Goal: Information Seeking & Learning: Learn about a topic

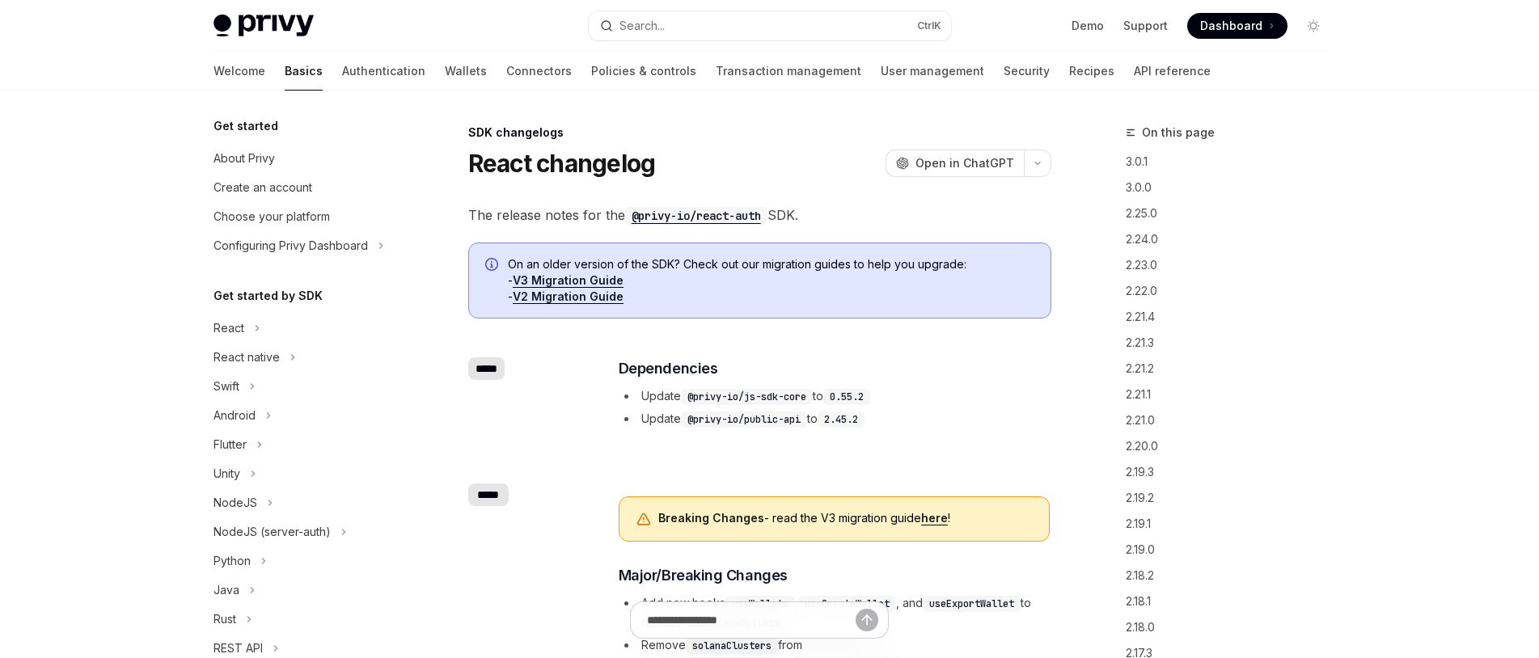
scroll to position [386, 0]
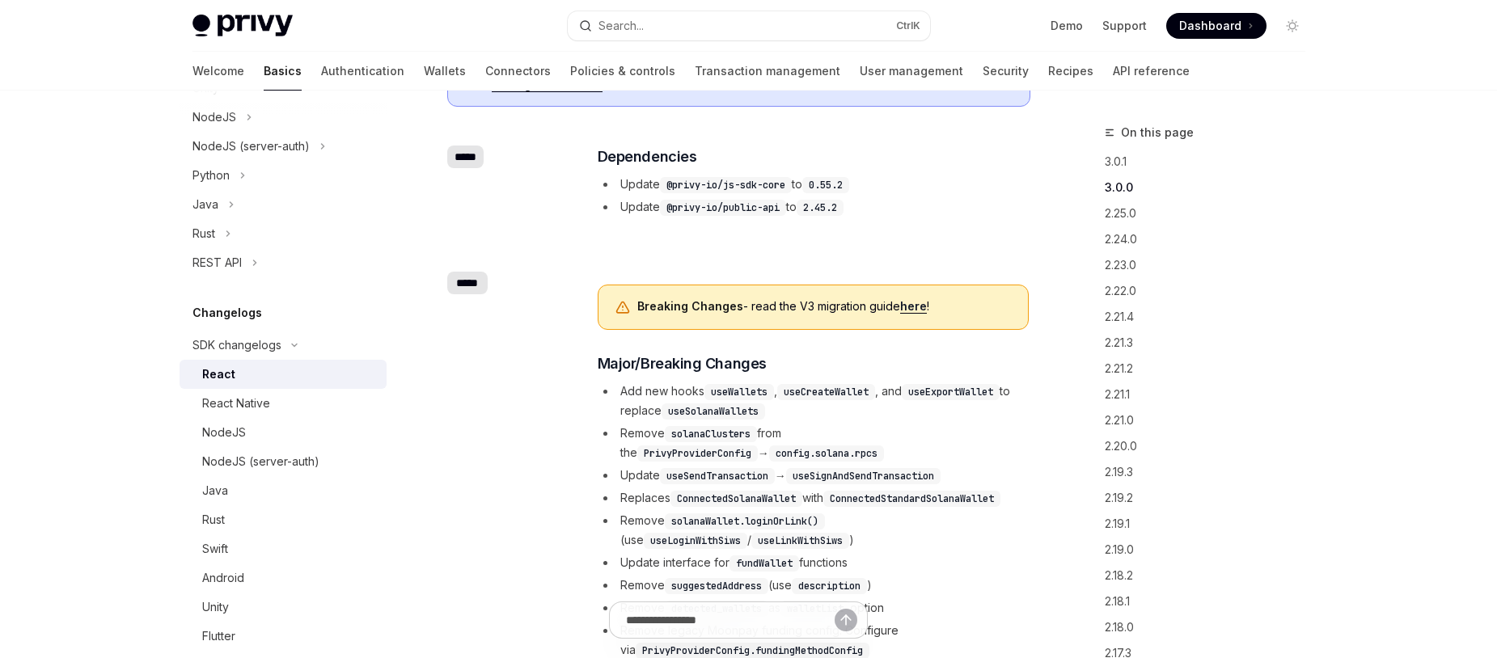
scroll to position [388, 0]
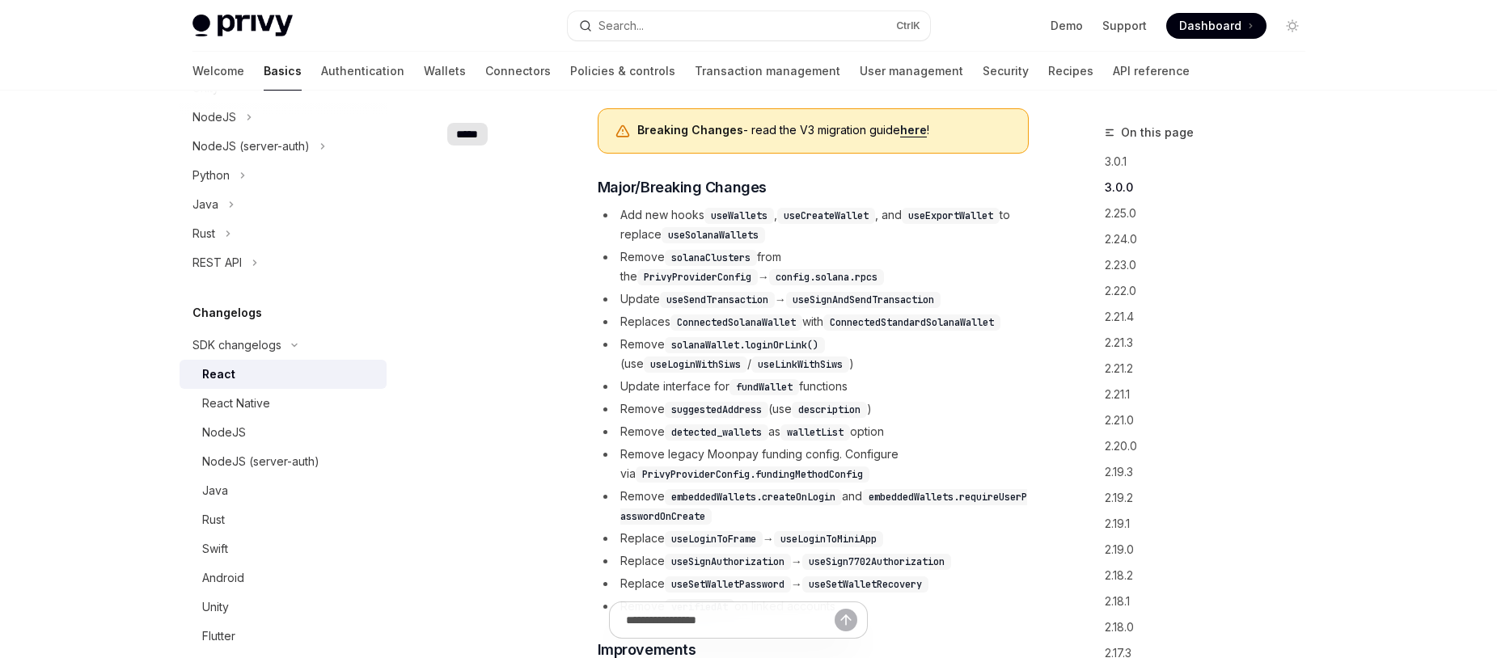
click at [922, 132] on link "here" at bounding box center [913, 130] width 27 height 15
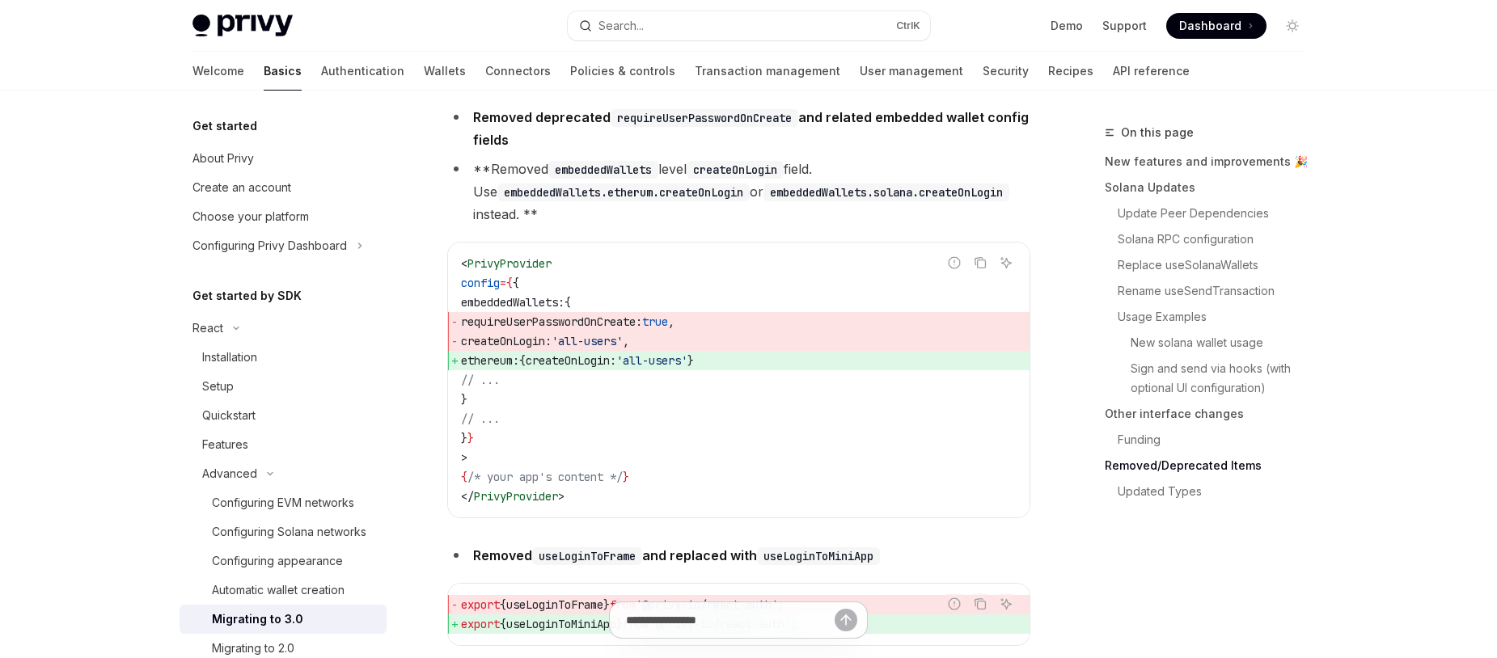
scroll to position [6404, 0]
drag, startPoint x: 686, startPoint y: 419, endPoint x: 746, endPoint y: 419, distance: 60.6
click at [687, 367] on span "'all-users'" at bounding box center [651, 360] width 71 height 15
copy span "all-users"
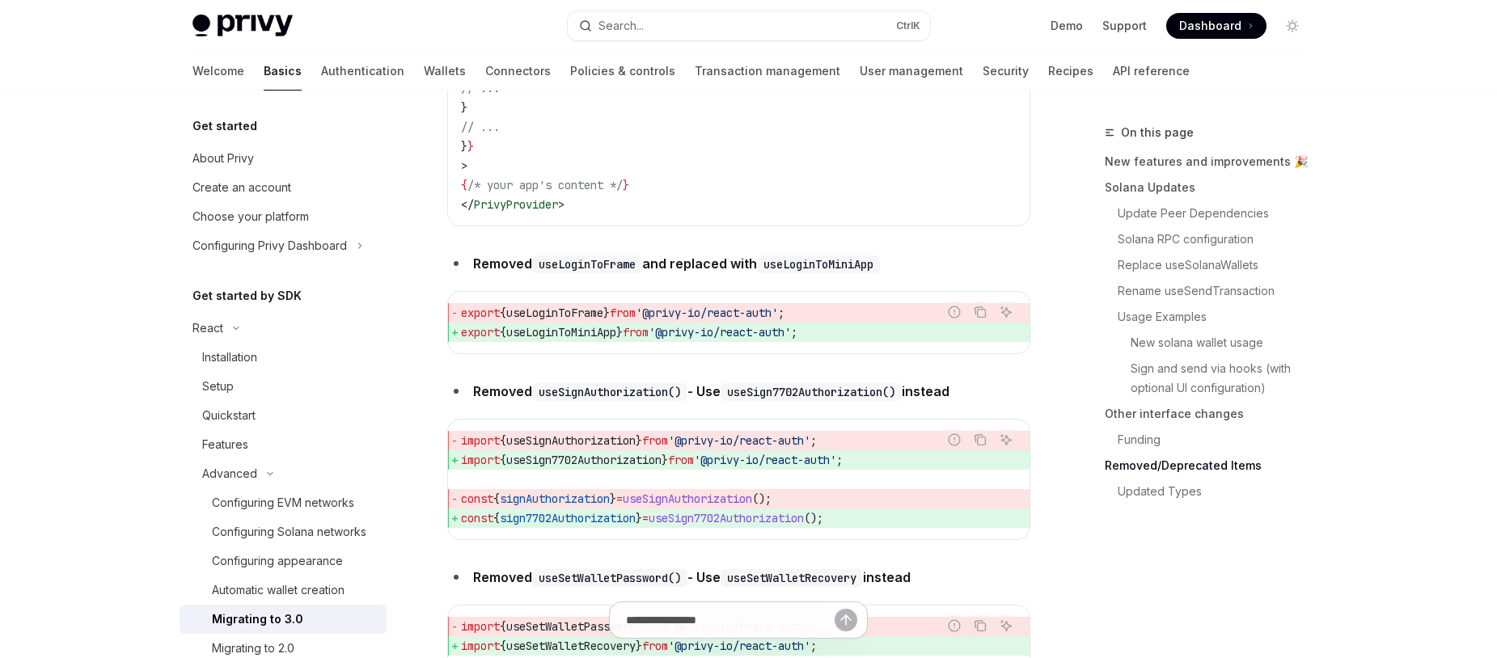
click at [711, 403] on li "Removed useSignAuthorization() - Use useSign7702Authorization() instead" at bounding box center [738, 391] width 583 height 23
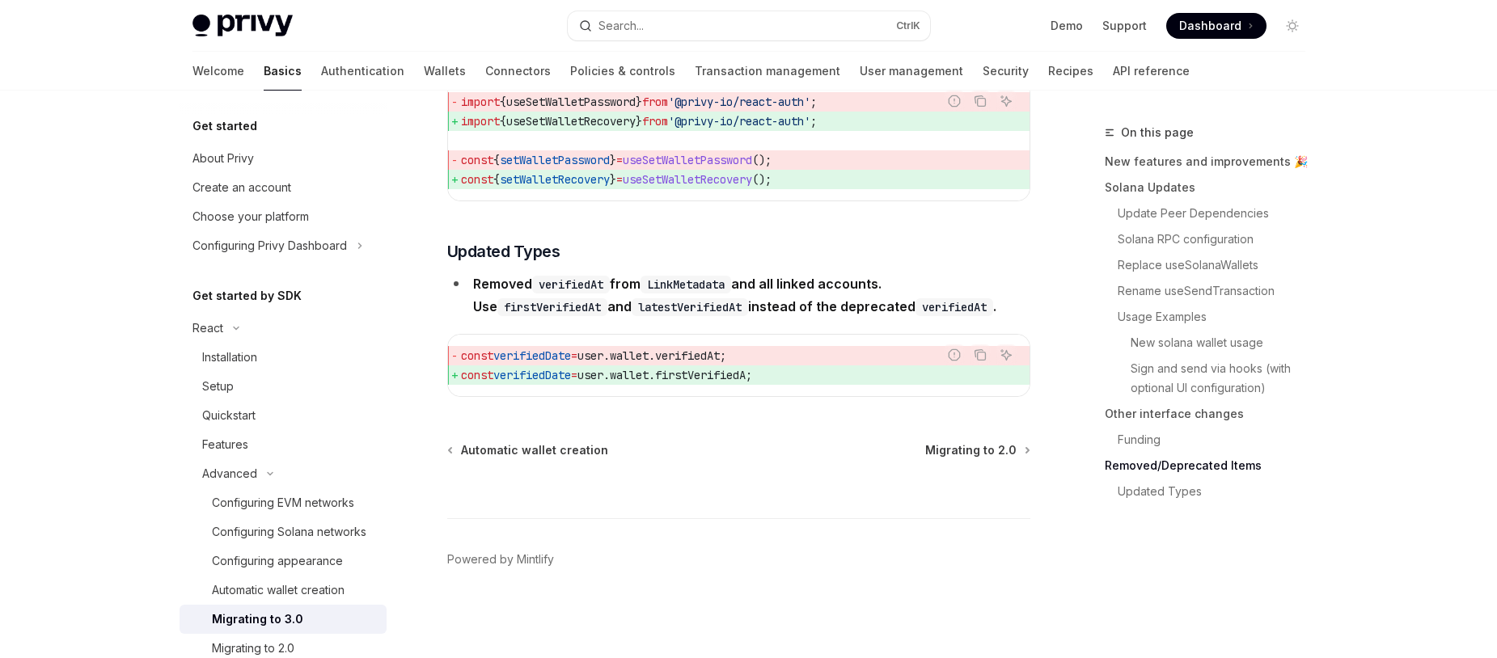
scroll to position [7275, 0]
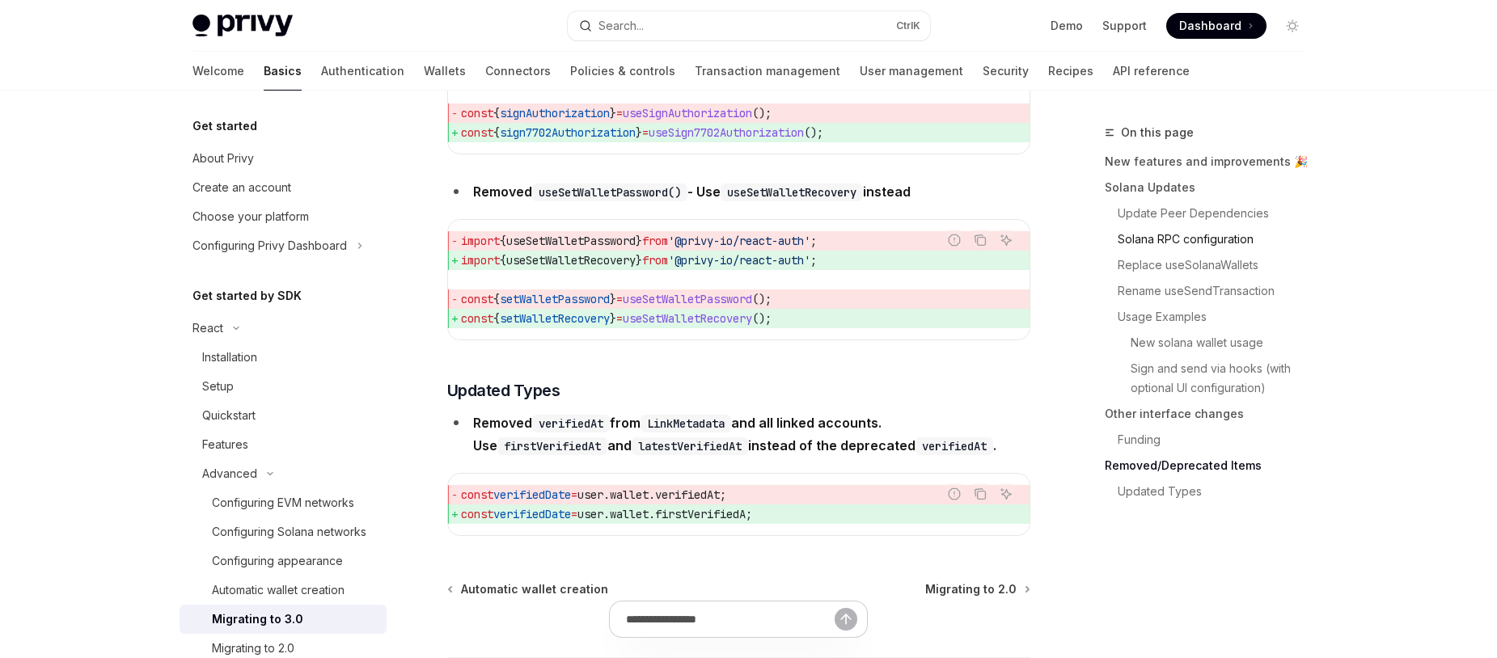
click at [1126, 236] on link "Solana RPC configuration" at bounding box center [1211, 239] width 213 height 26
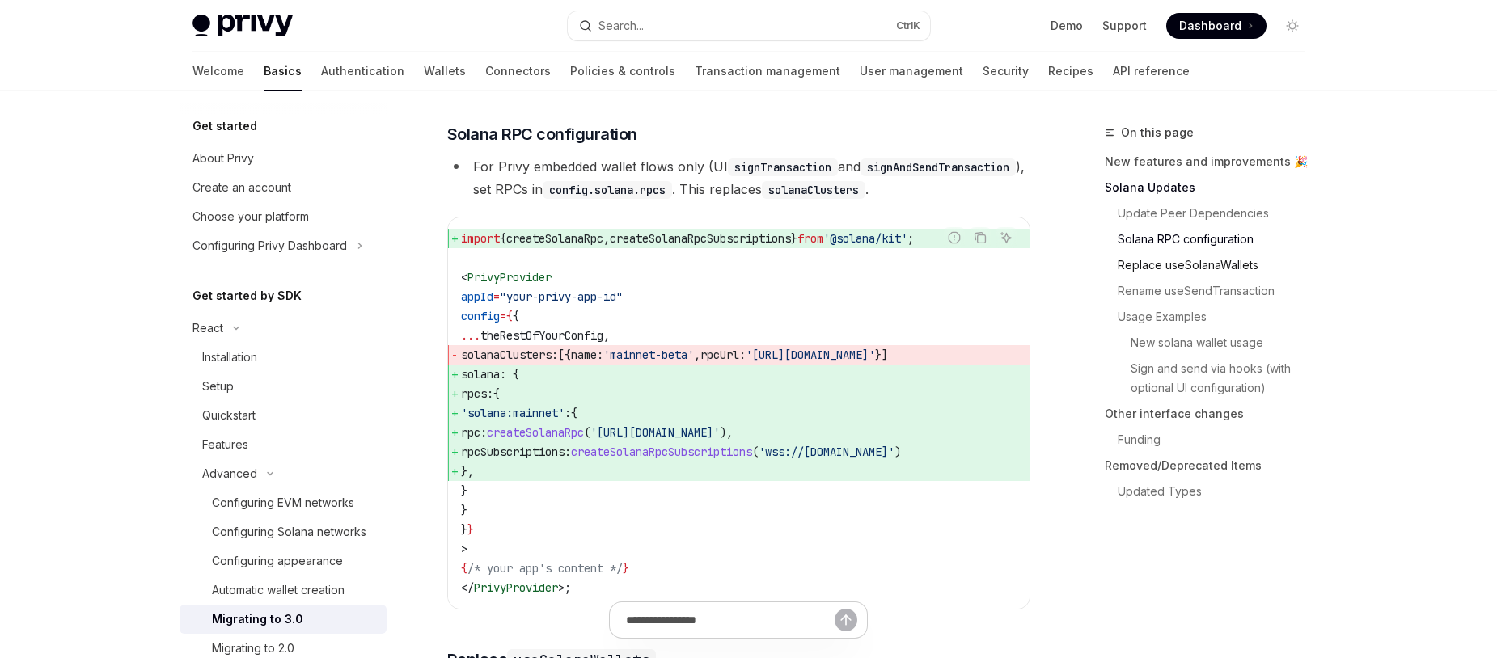
click at [1133, 268] on link "Replace useSolanaWallets" at bounding box center [1211, 265] width 213 height 26
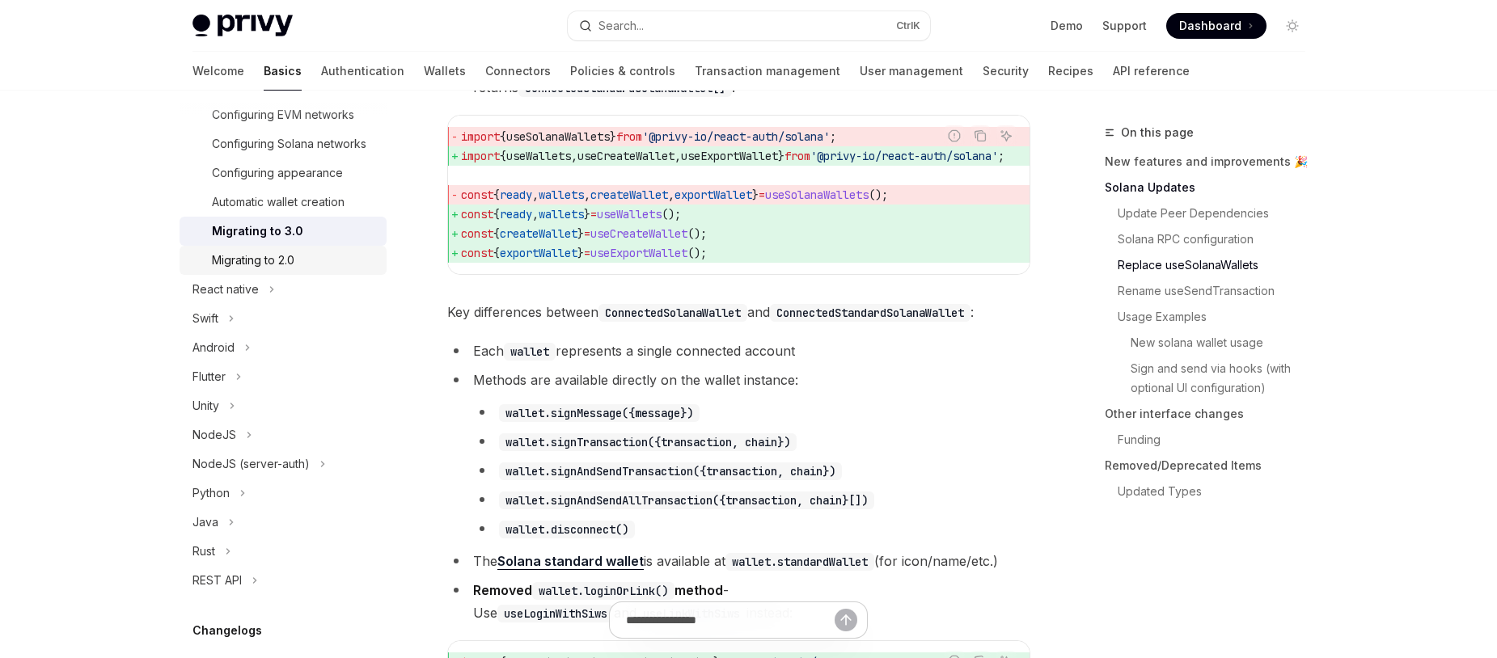
scroll to position [291, 0]
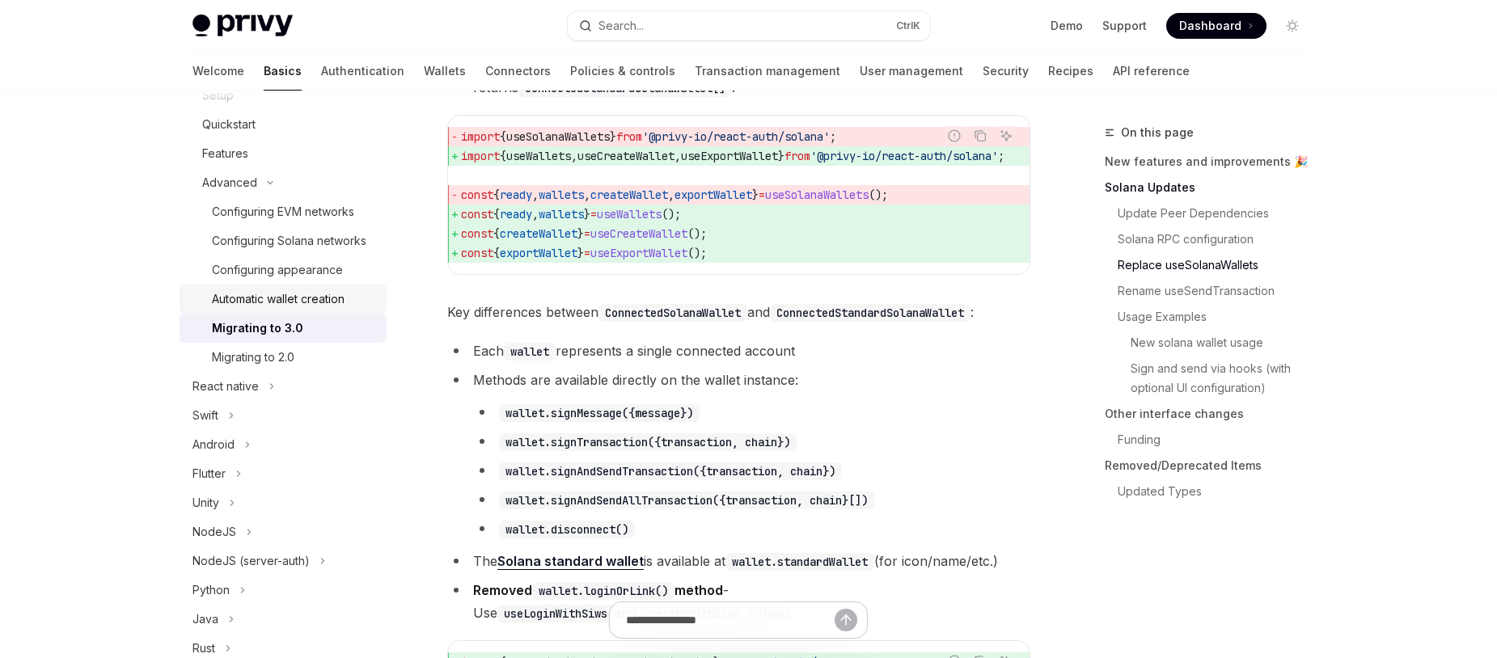
click at [330, 309] on div "Automatic wallet creation" at bounding box center [278, 298] width 133 height 19
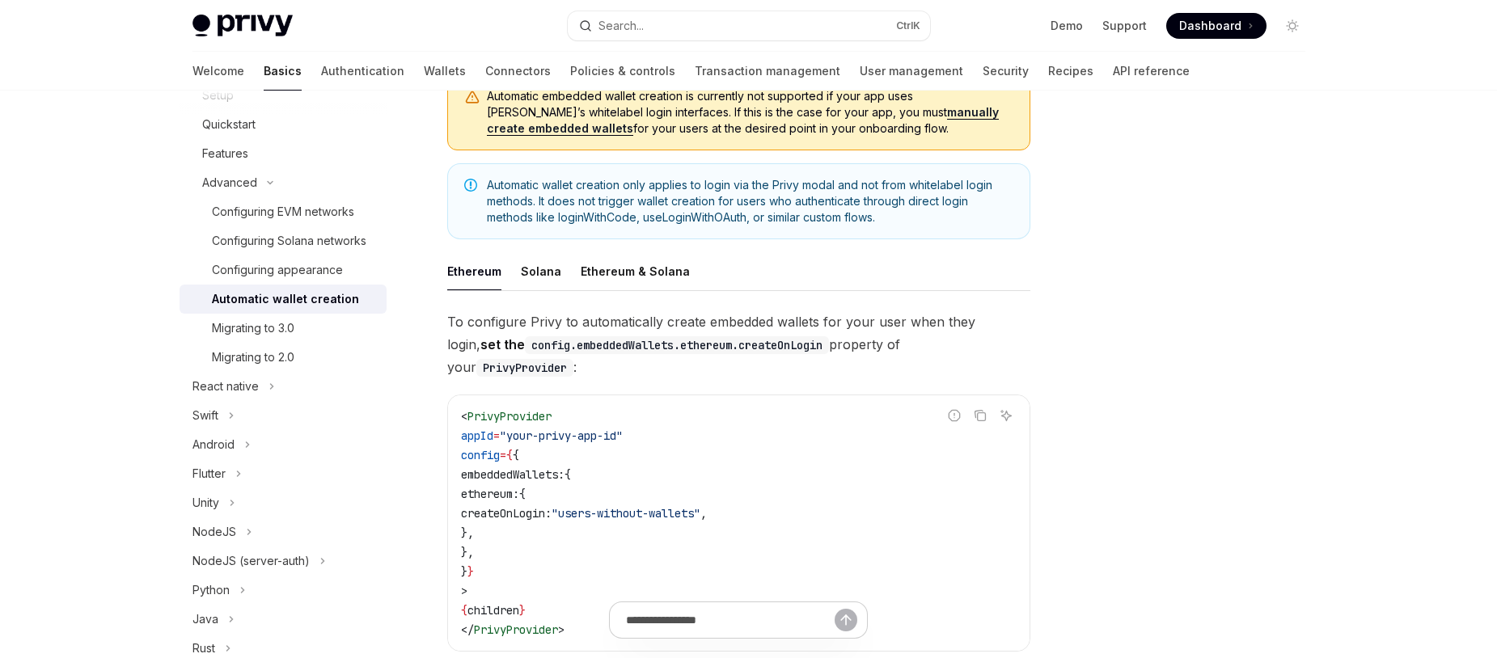
scroll to position [194, 0]
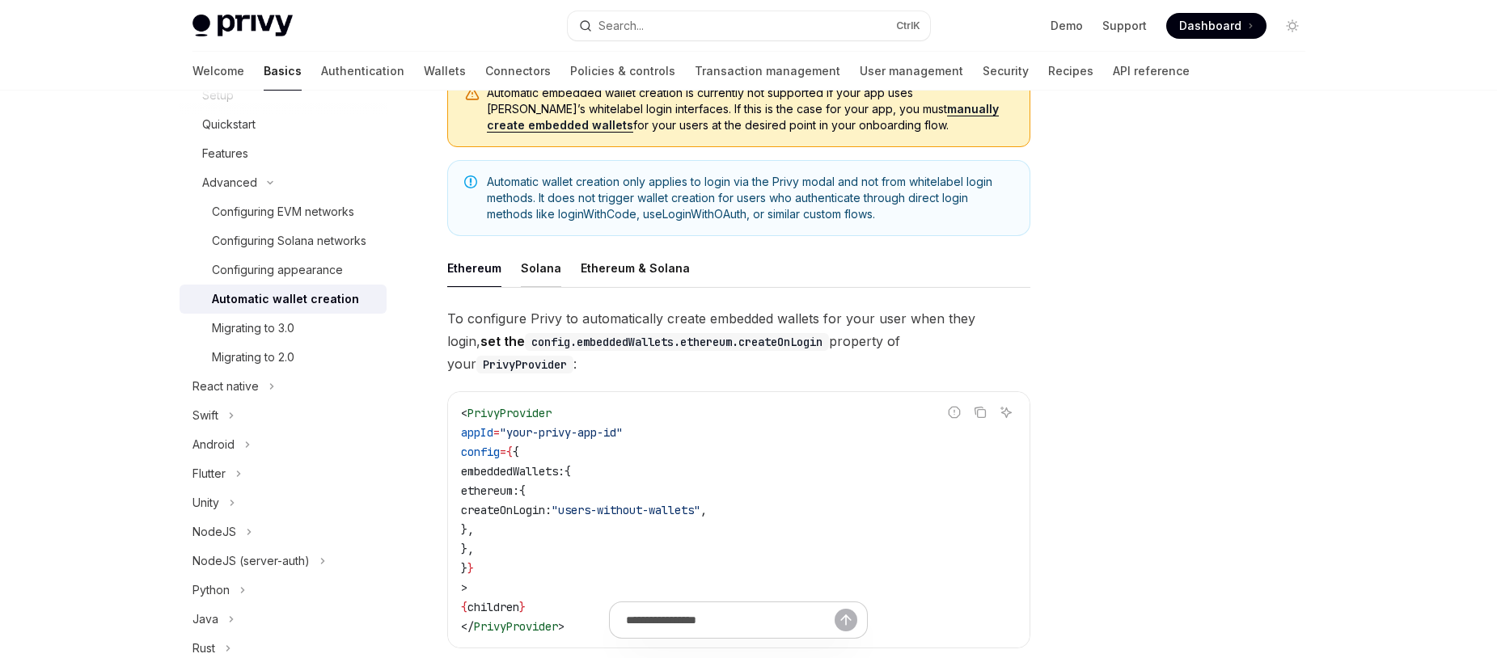
click at [538, 273] on div "Solana" at bounding box center [541, 268] width 40 height 38
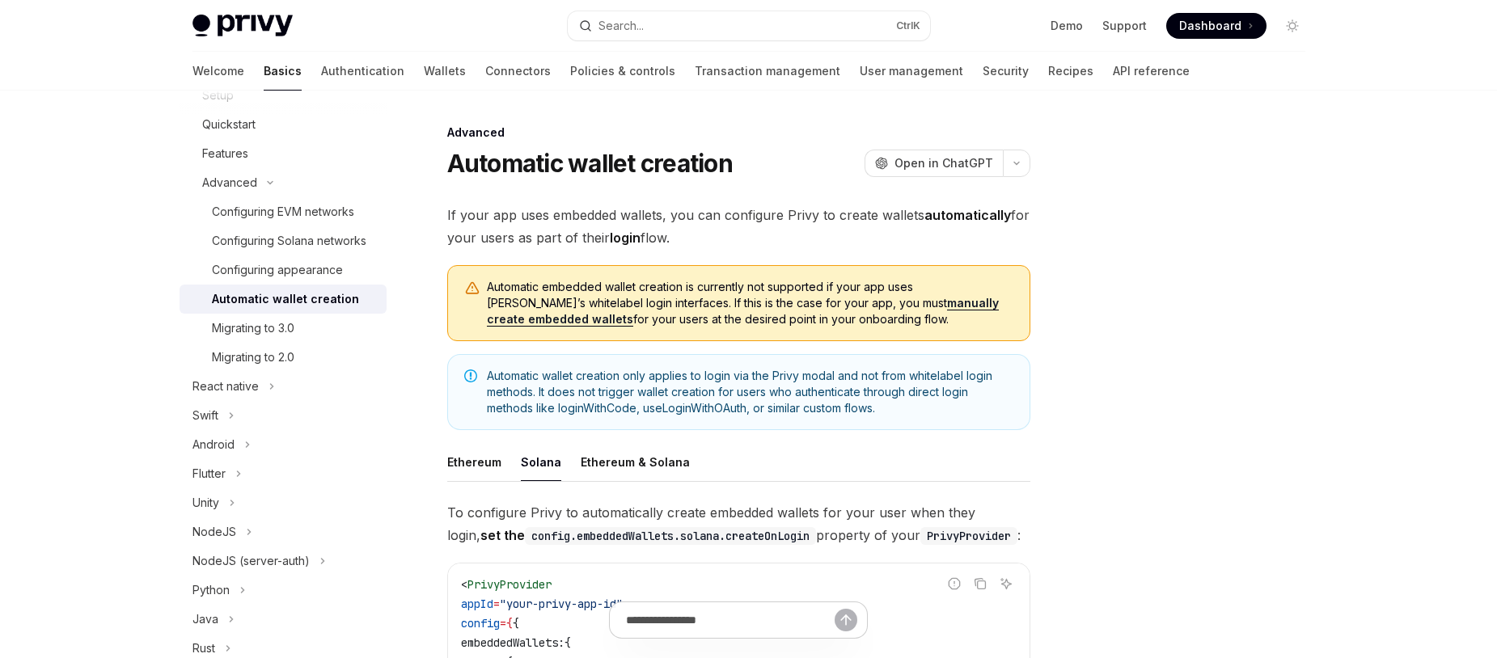
click at [865, 305] on link "manually create embedded wallets" at bounding box center [743, 311] width 512 height 31
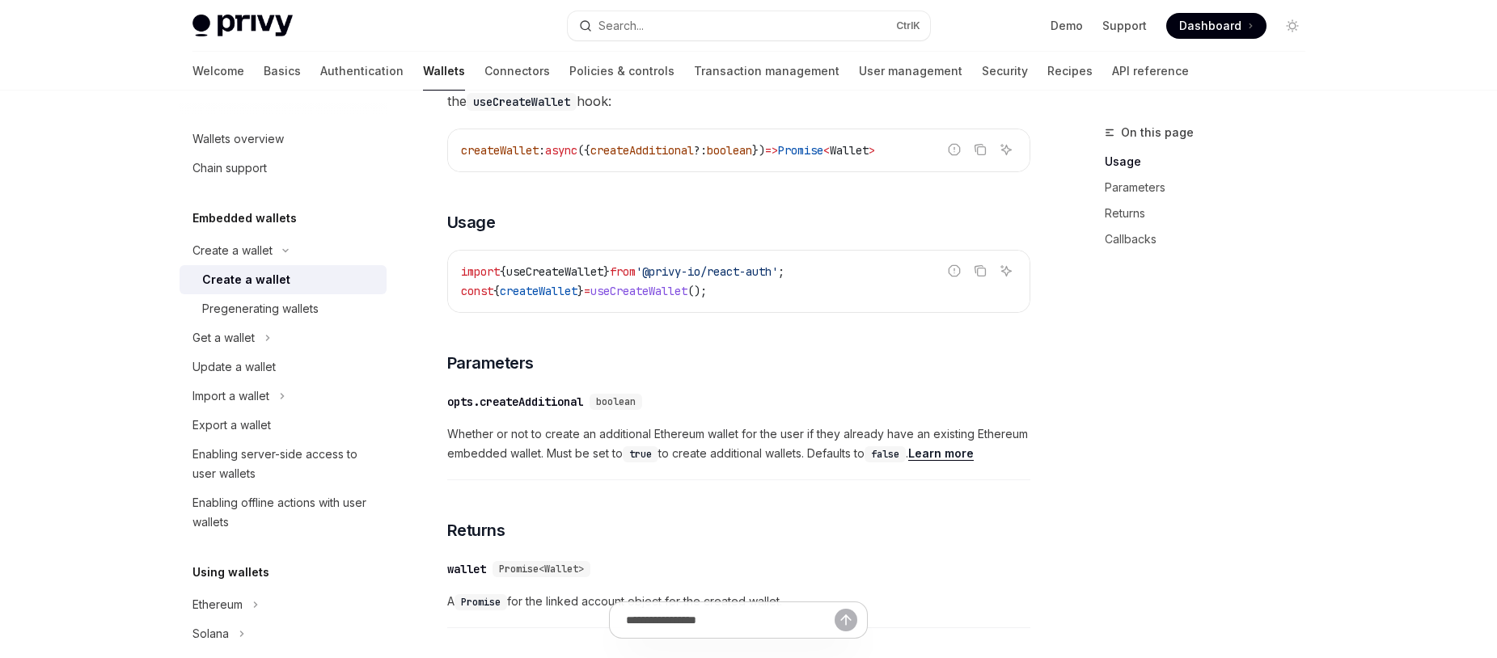
scroll to position [291, 0]
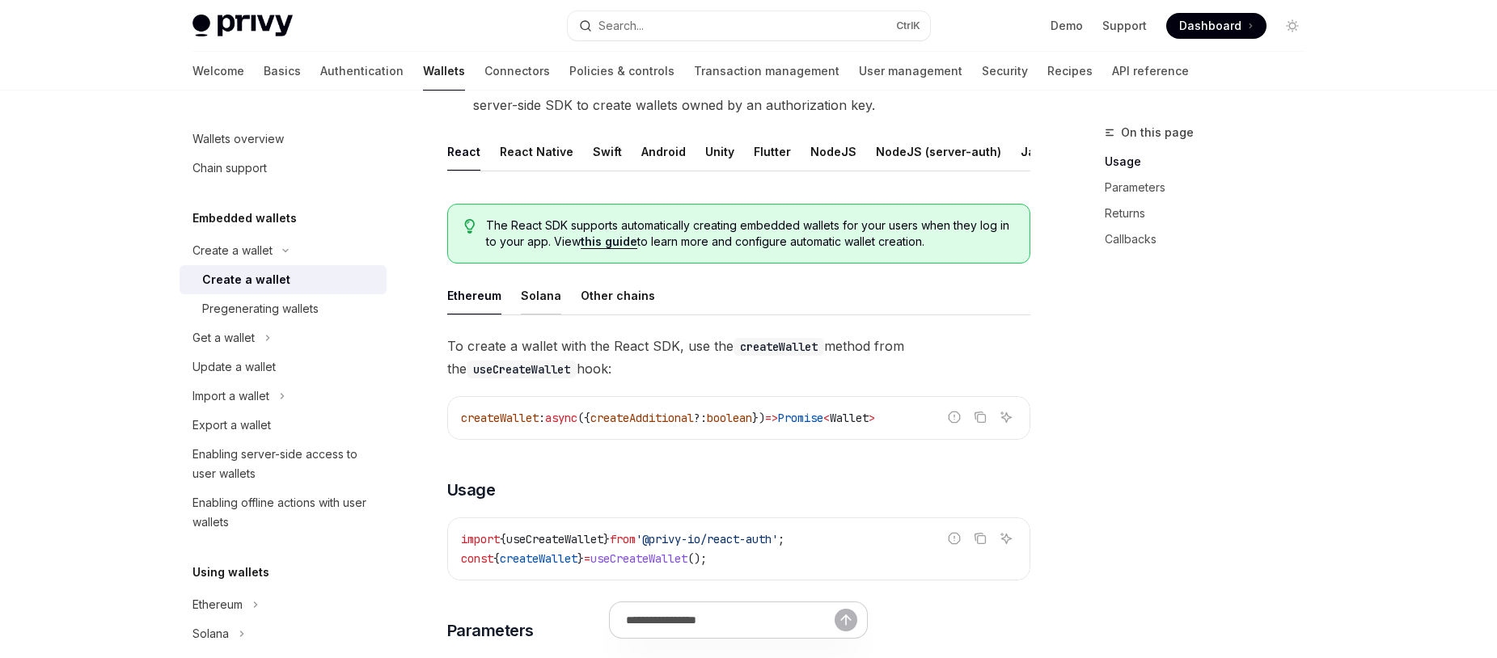
click at [549, 306] on div "Solana" at bounding box center [541, 296] width 40 height 38
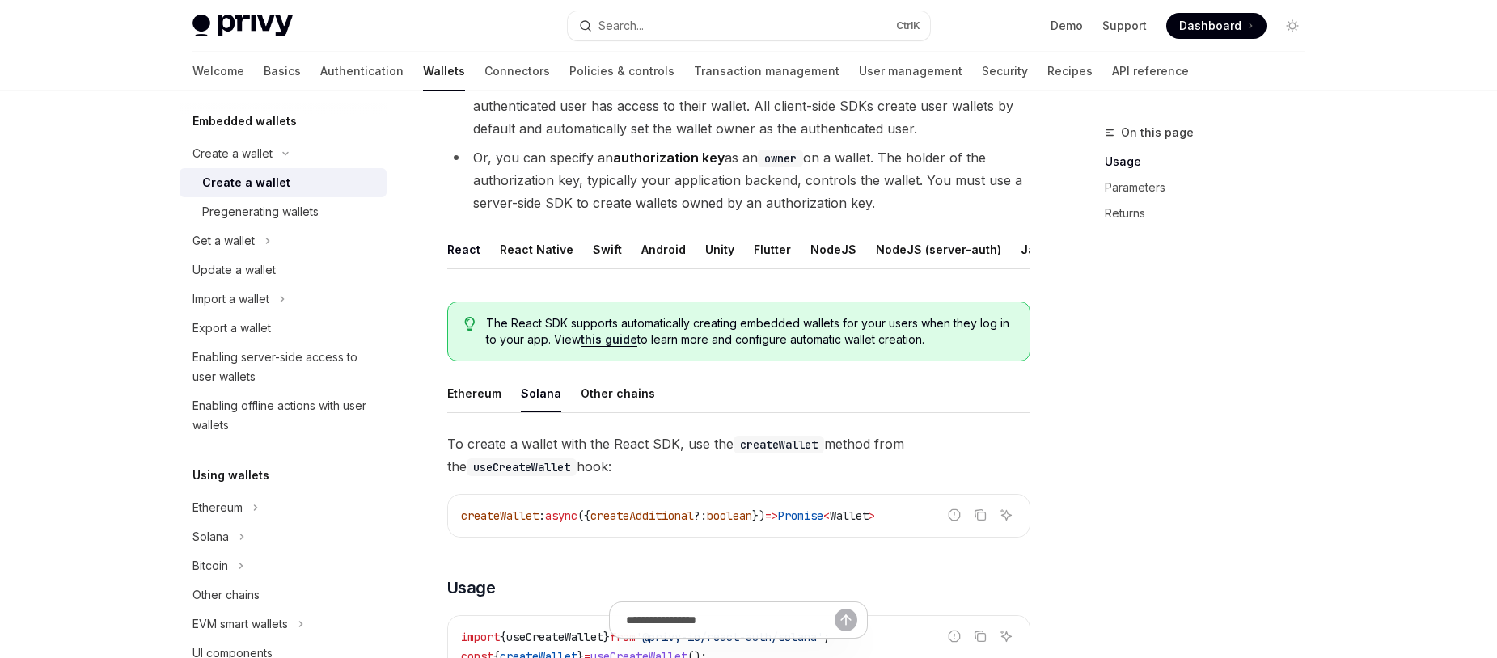
scroll to position [194, 0]
click at [231, 538] on button "Solana" at bounding box center [283, 536] width 207 height 29
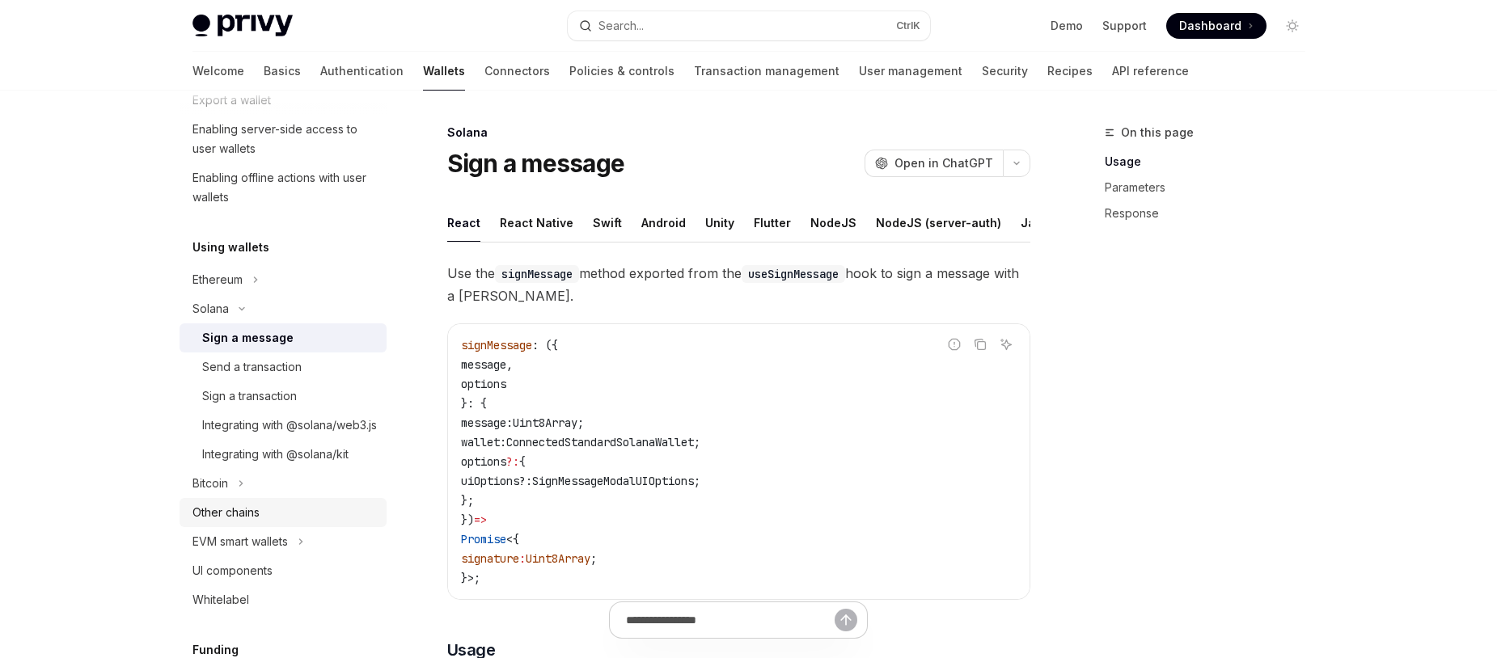
scroll to position [388, 0]
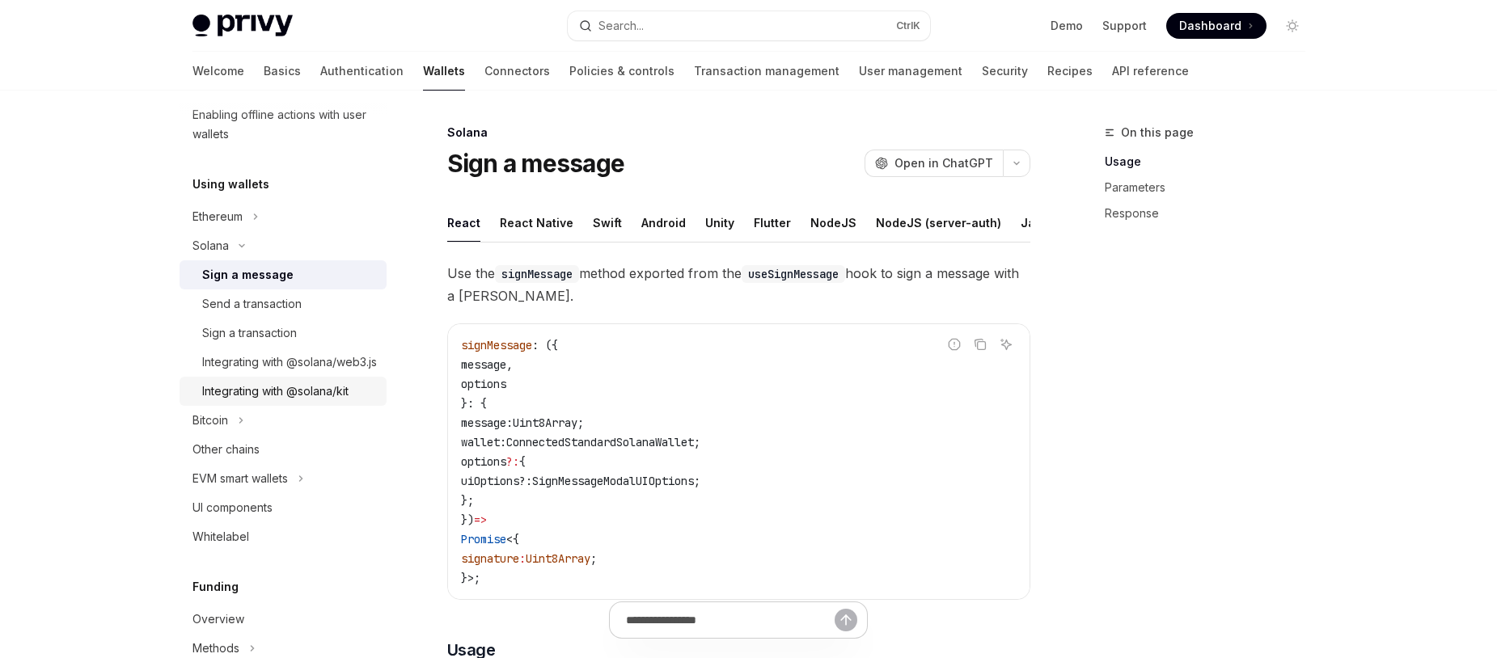
click at [316, 401] on div "Integrating with @solana/kit" at bounding box center [275, 391] width 146 height 19
click at [323, 401] on div "Integrating with @solana/kit" at bounding box center [275, 391] width 146 height 19
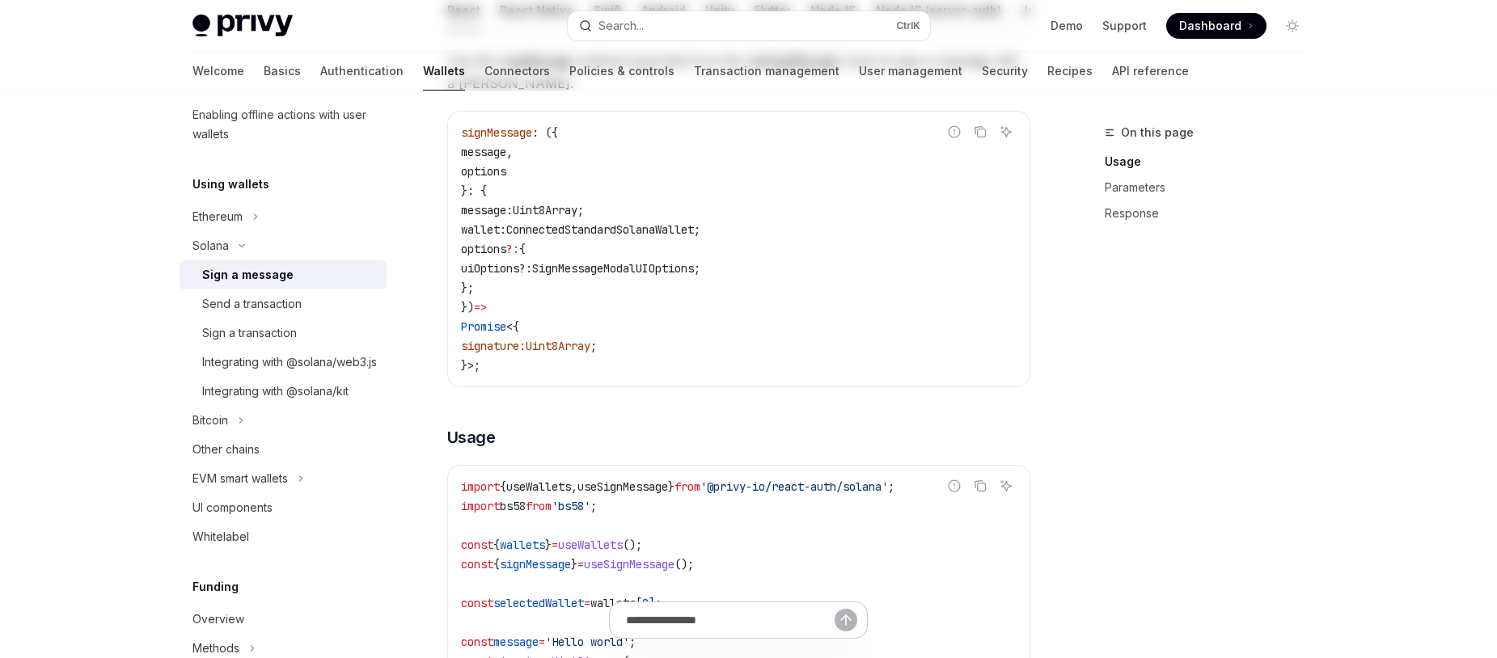
scroll to position [290, 0]
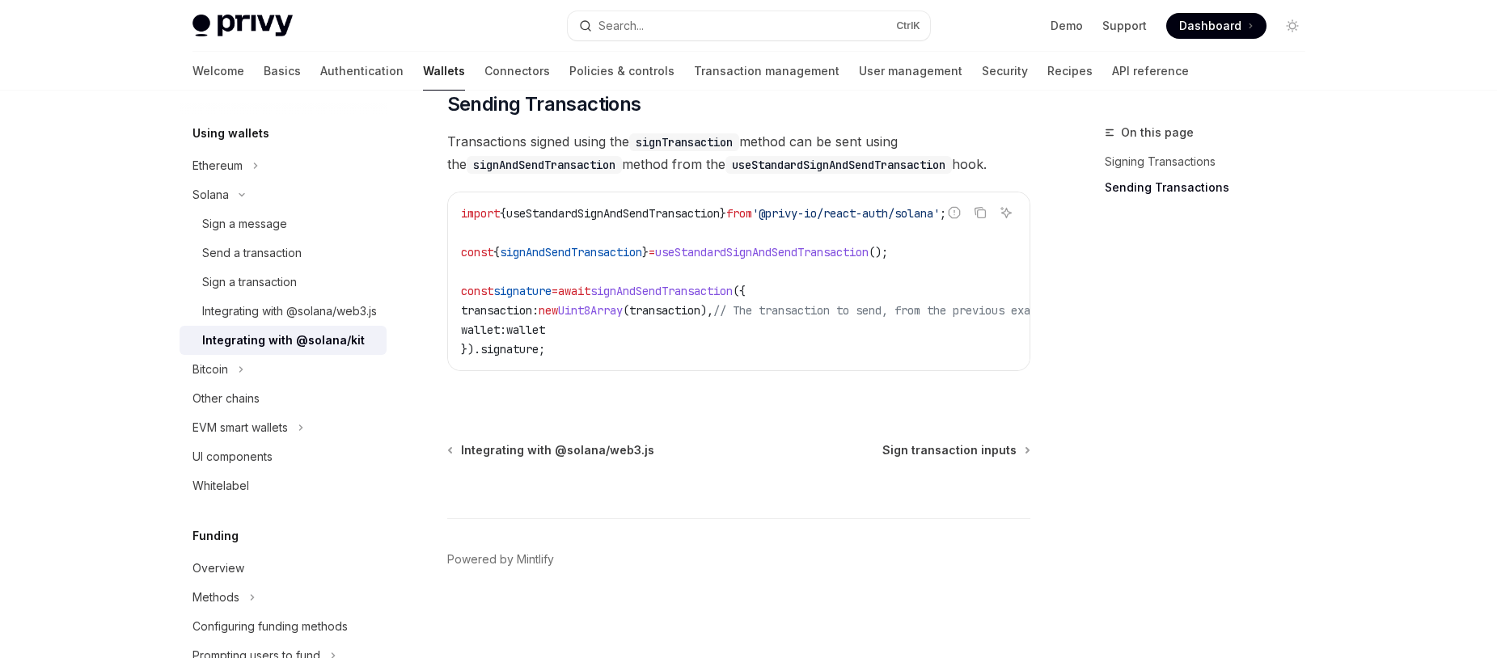
scroll to position [485, 0]
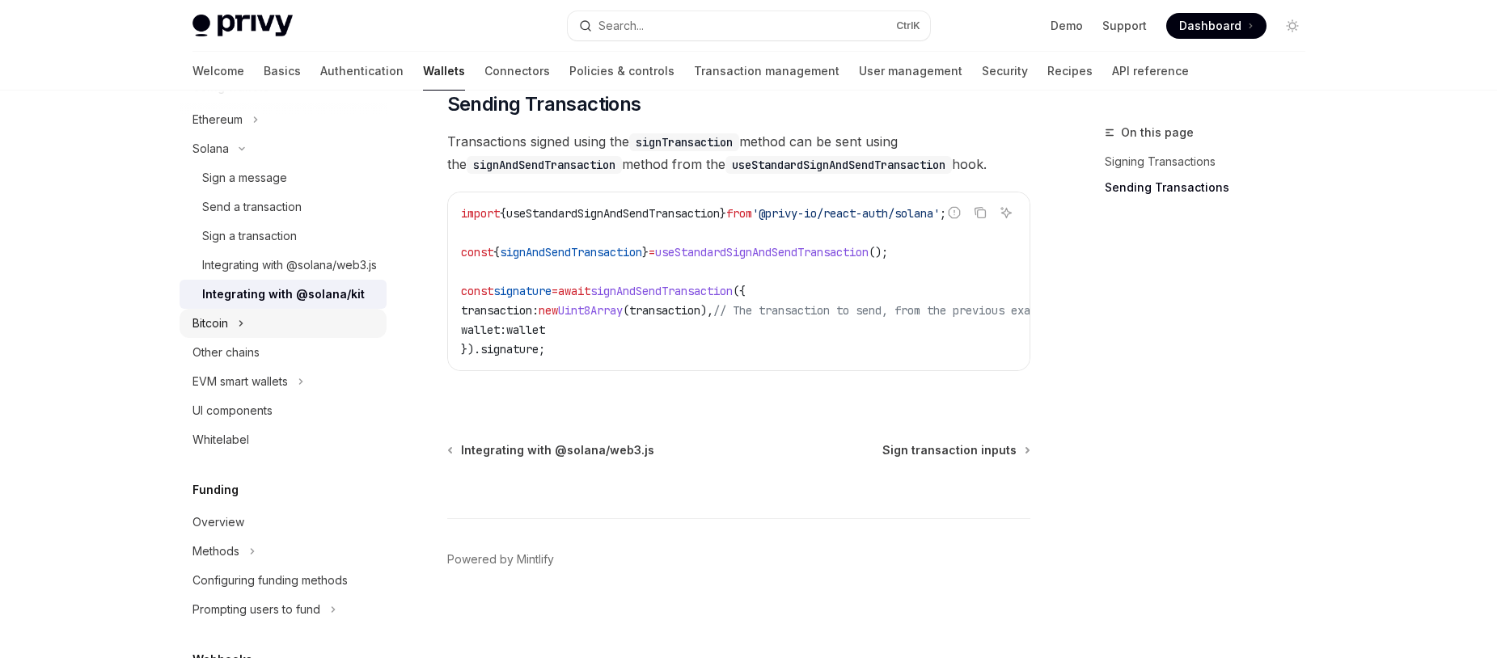
click at [249, 338] on button "Bitcoin" at bounding box center [283, 323] width 207 height 29
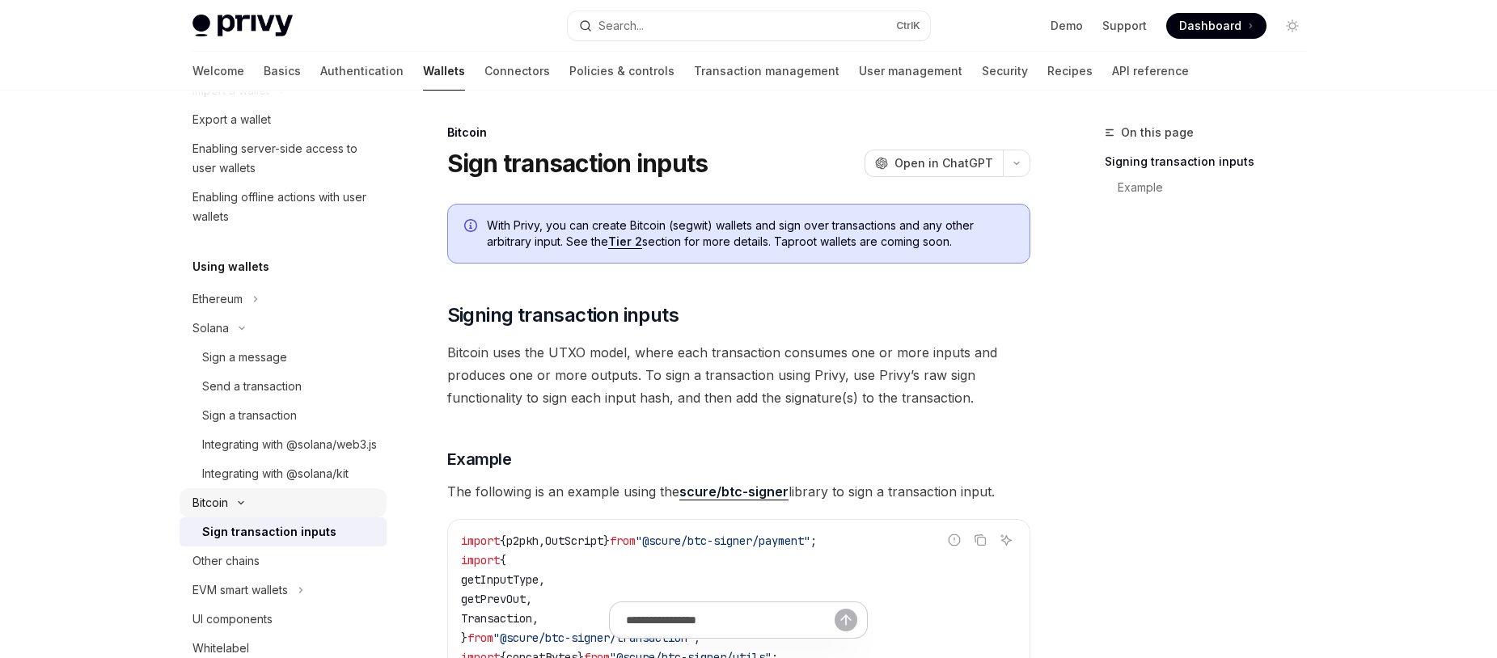
scroll to position [291, 0]
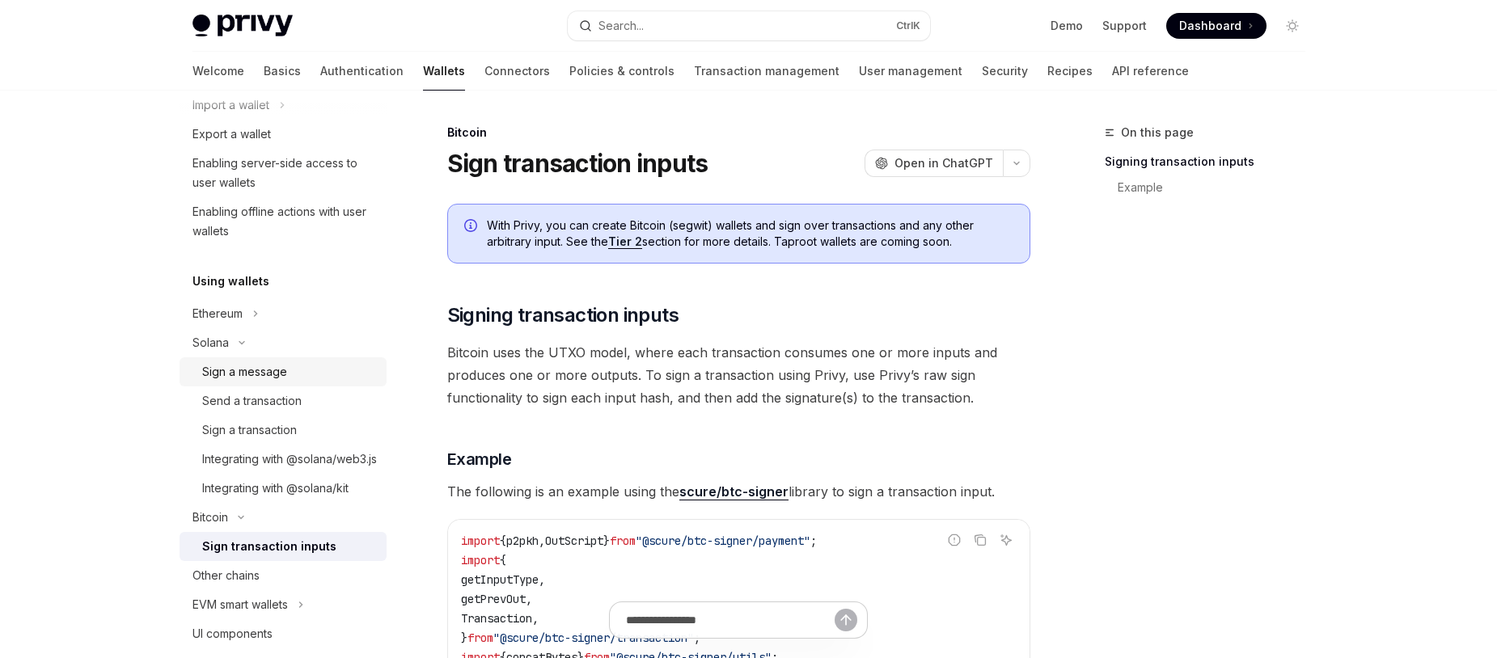
click at [279, 368] on div "Sign a message" at bounding box center [244, 371] width 85 height 19
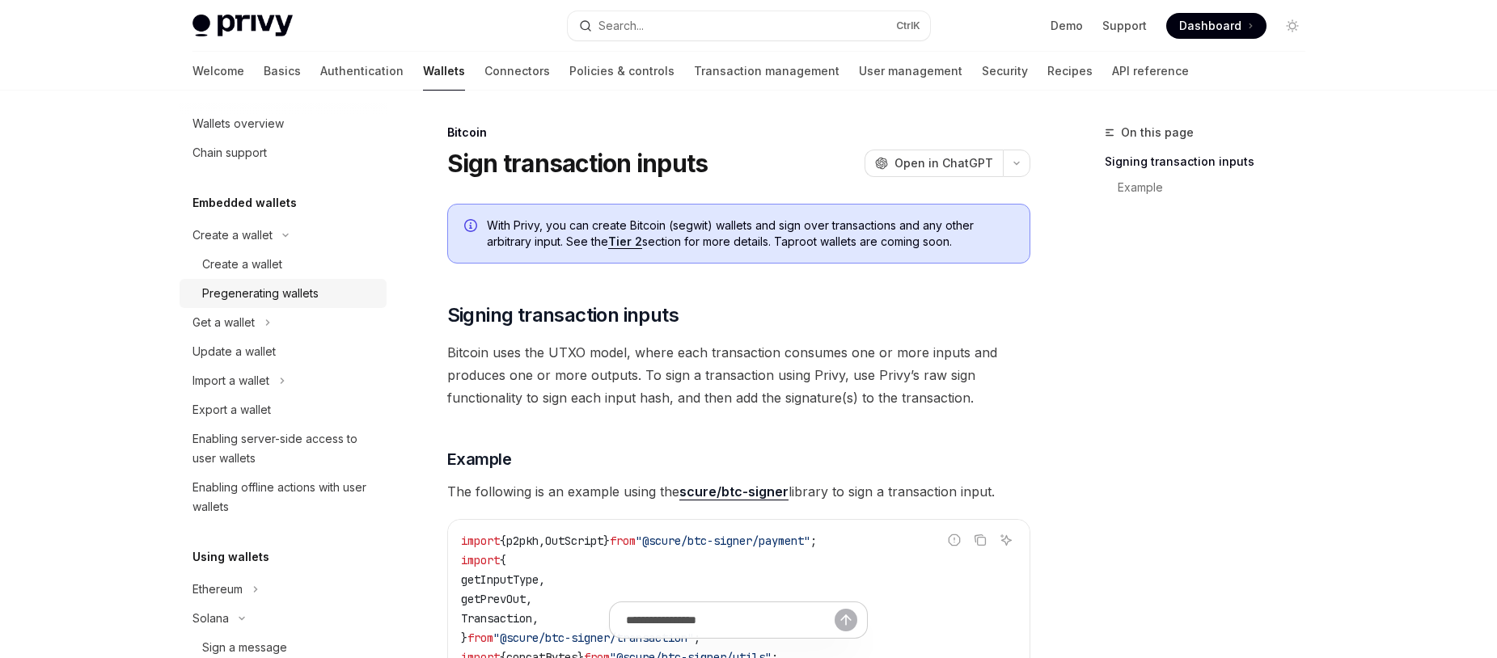
scroll to position [0, 0]
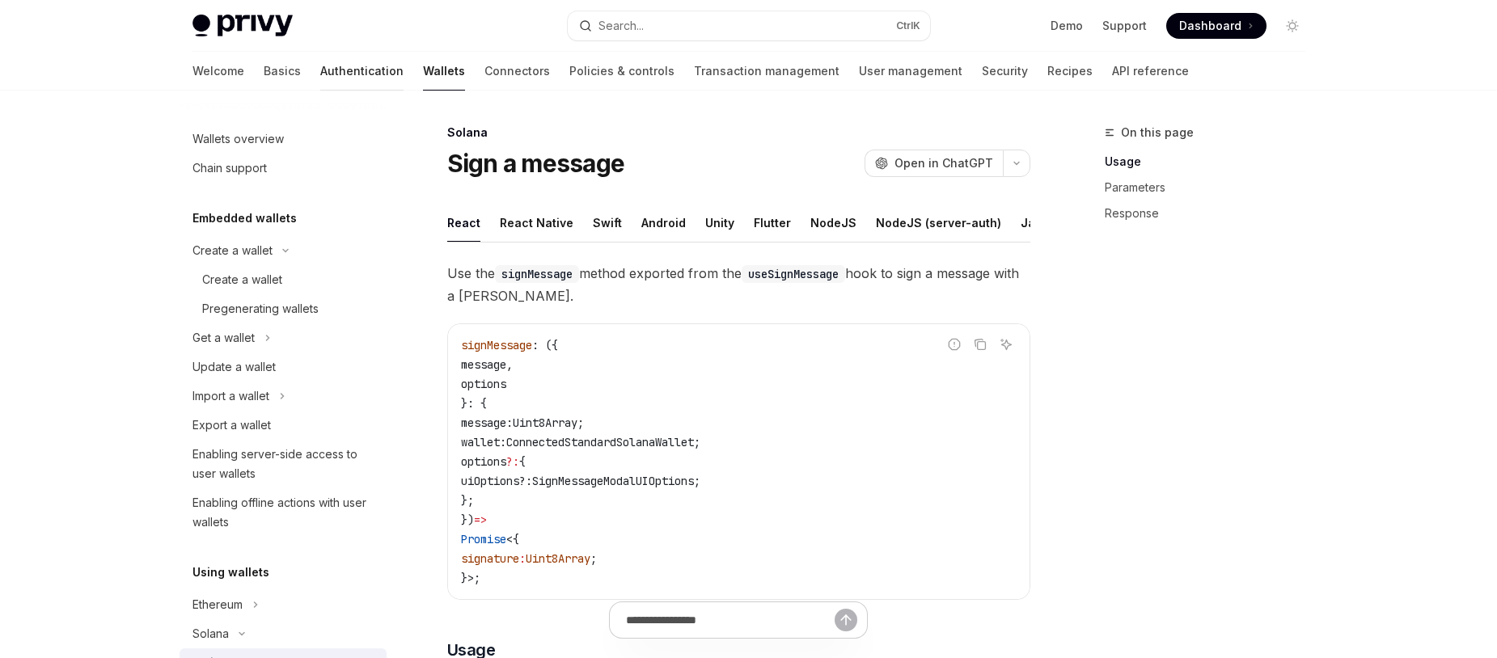
scroll to position [289, 0]
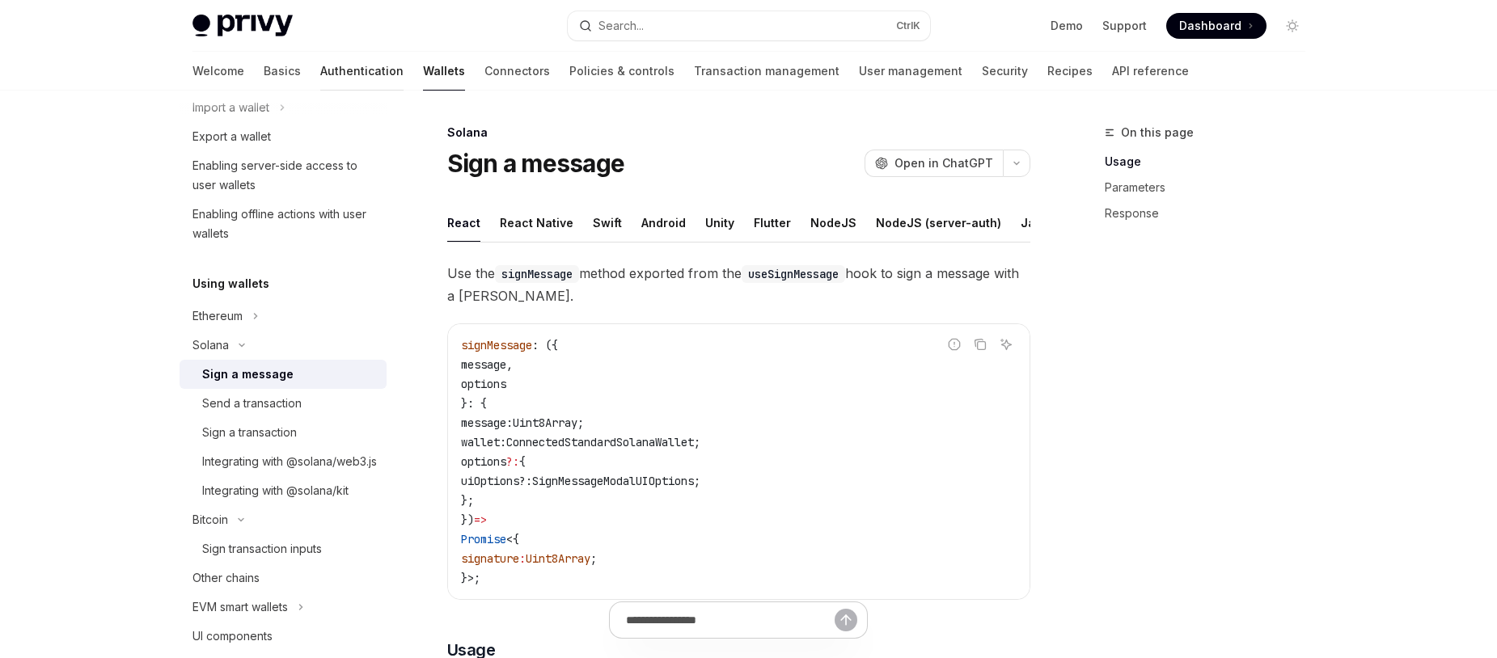
click at [320, 72] on link "Authentication" at bounding box center [361, 71] width 83 height 39
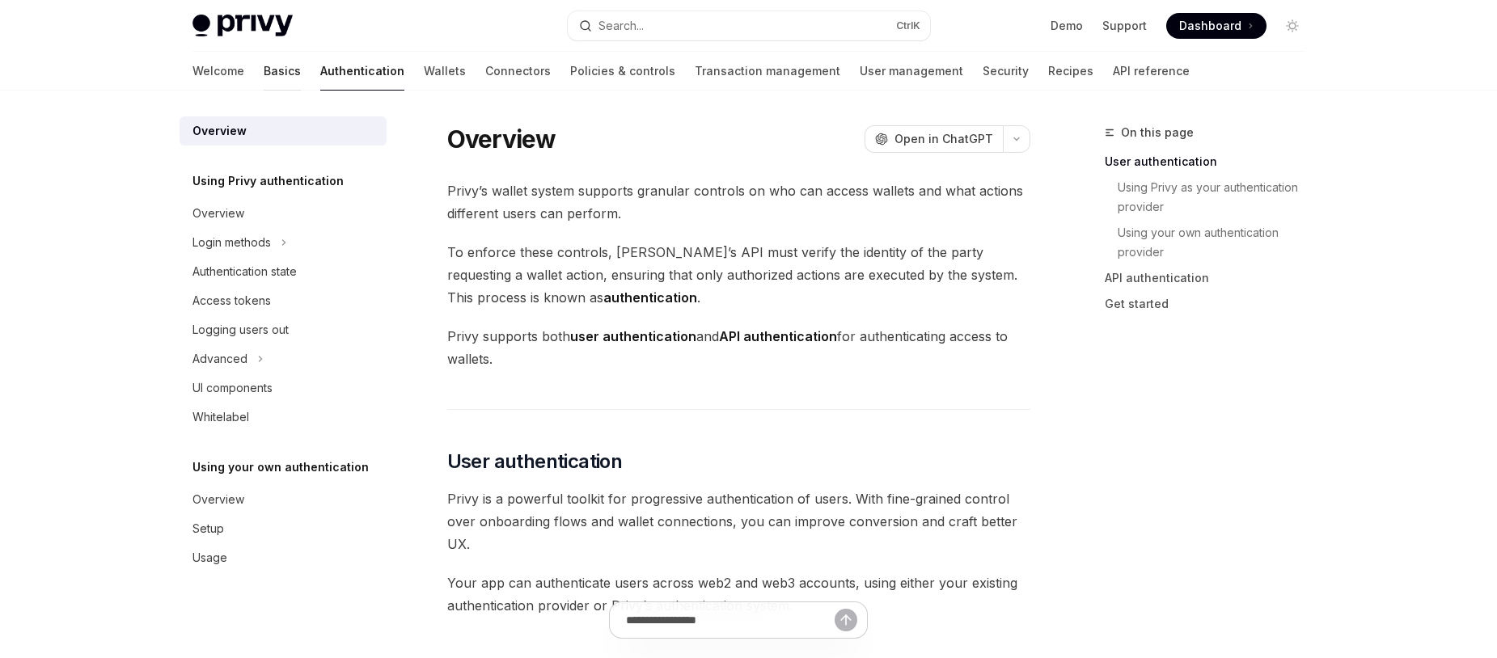
click at [264, 76] on link "Basics" at bounding box center [282, 71] width 37 height 39
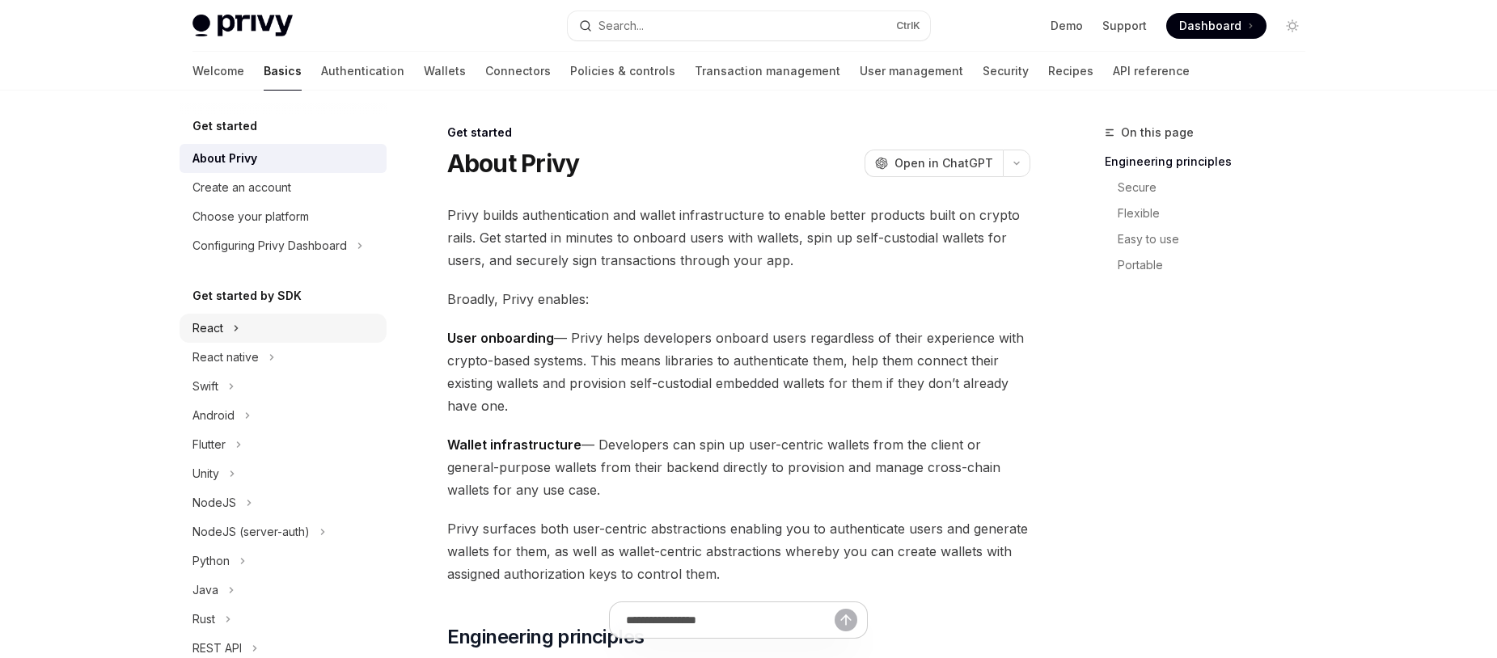
click at [260, 319] on button "React" at bounding box center [283, 328] width 207 height 29
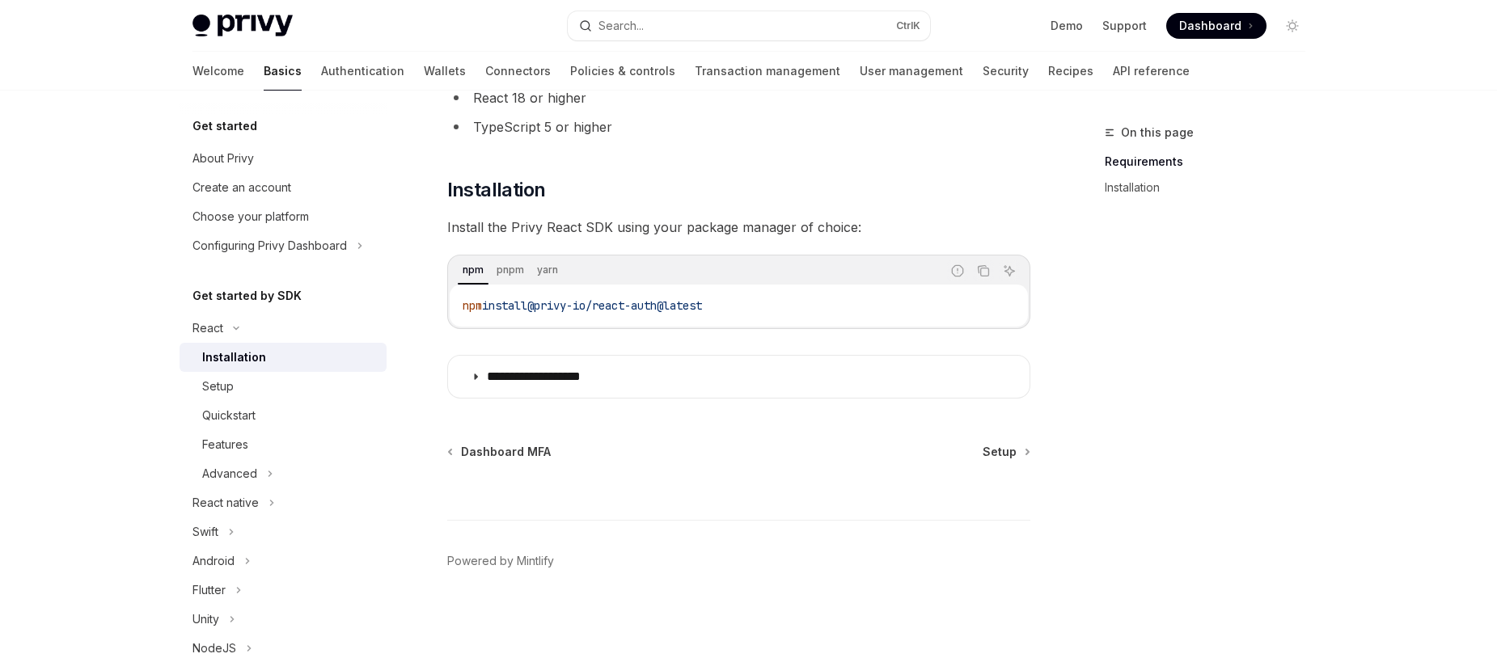
scroll to position [158, 0]
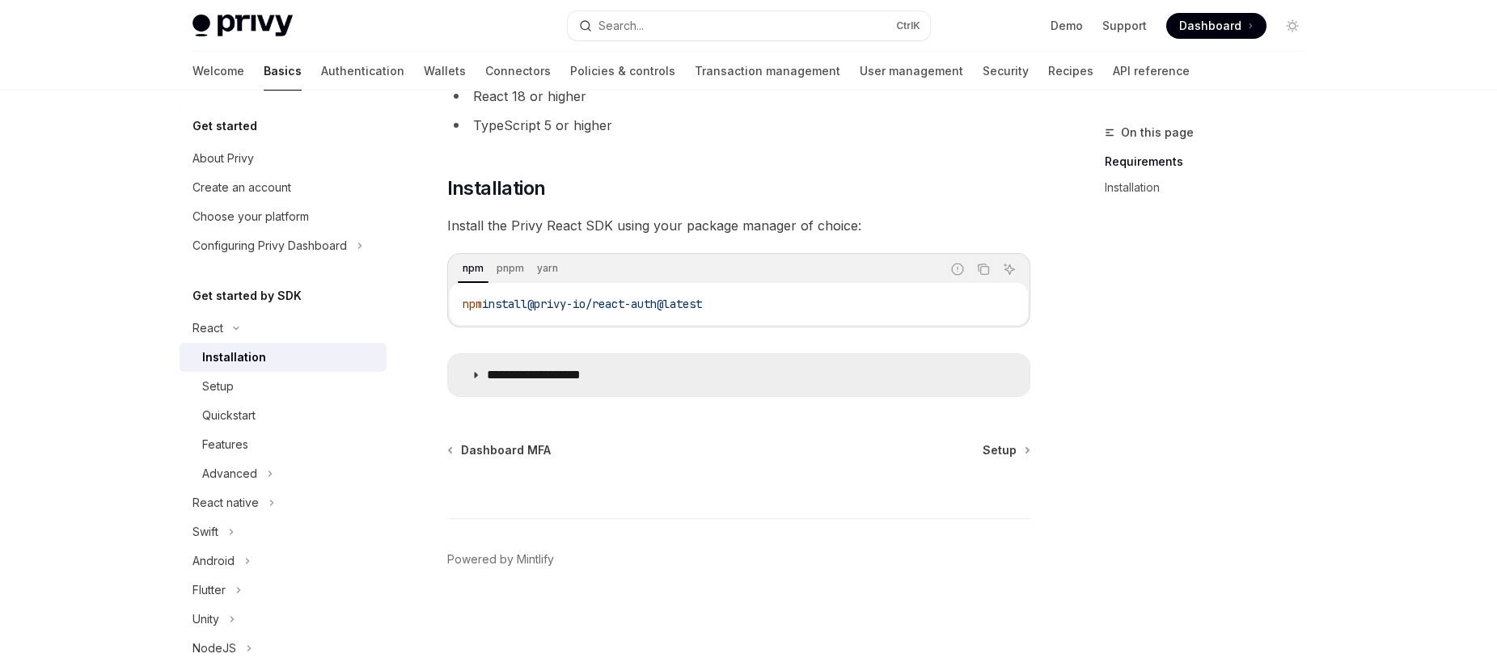
click at [573, 384] on summary "**********" at bounding box center [738, 375] width 581 height 42
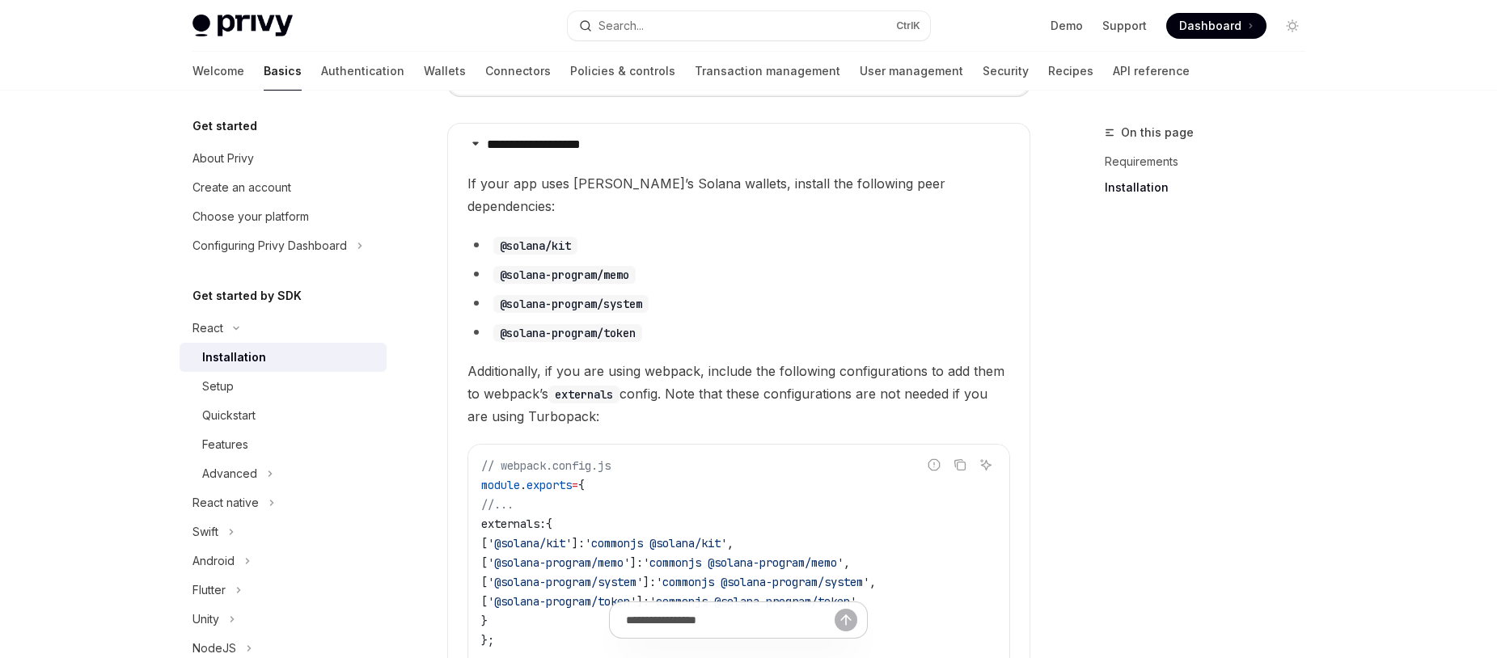
scroll to position [485, 0]
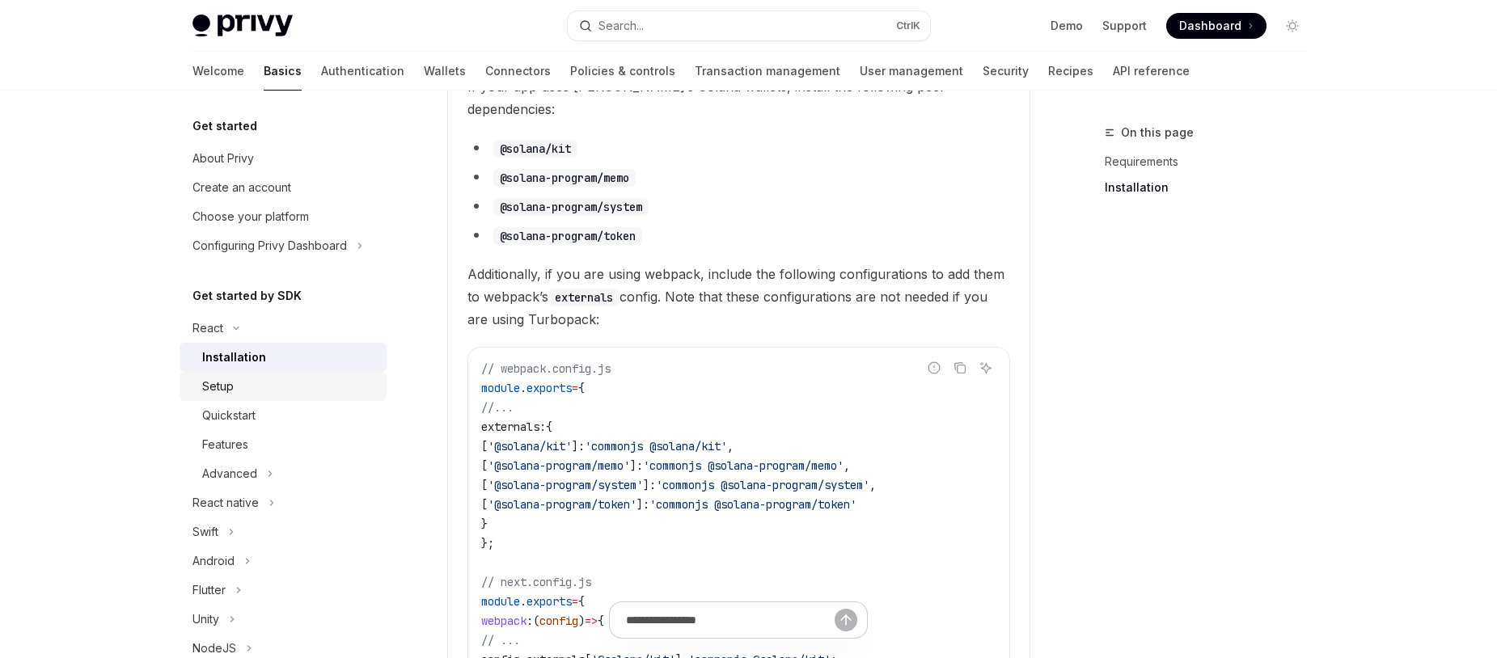
click at [270, 393] on div "Setup" at bounding box center [289, 386] width 175 height 19
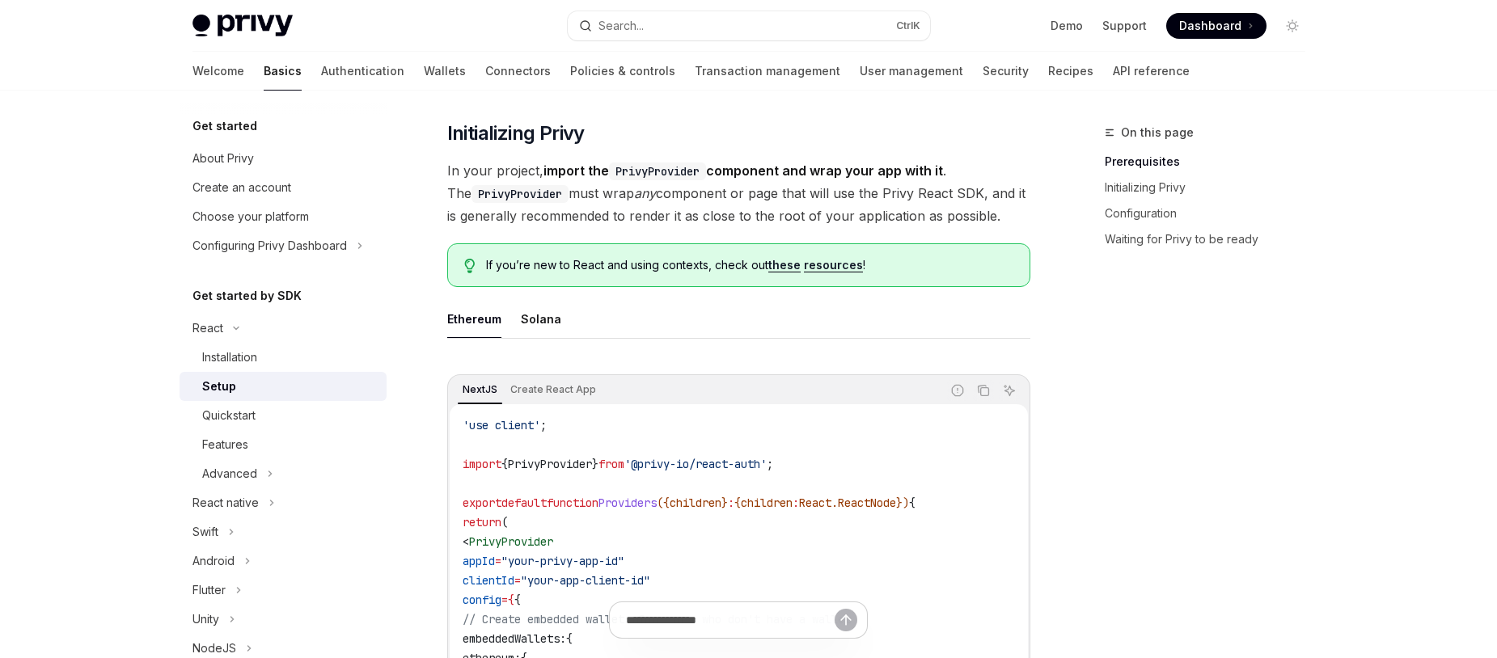
scroll to position [291, 0]
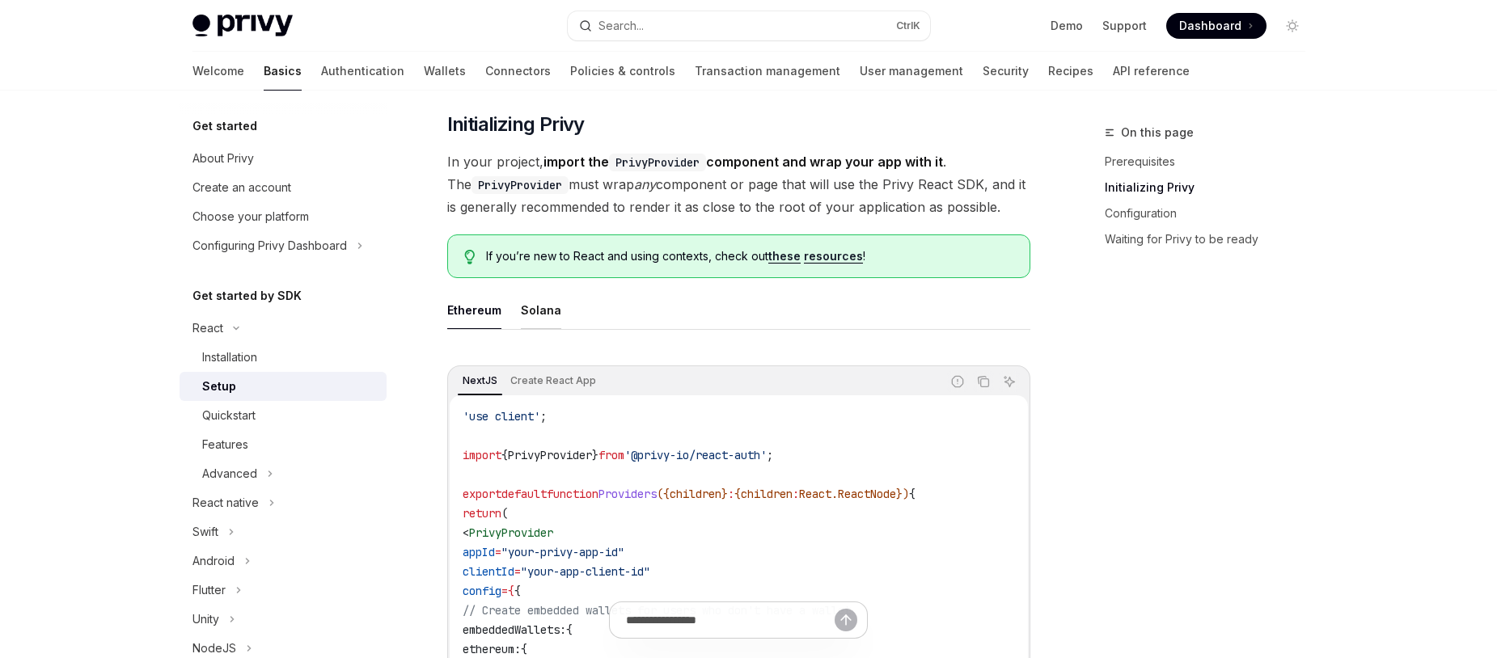
click at [543, 304] on div "Solana" at bounding box center [541, 310] width 40 height 38
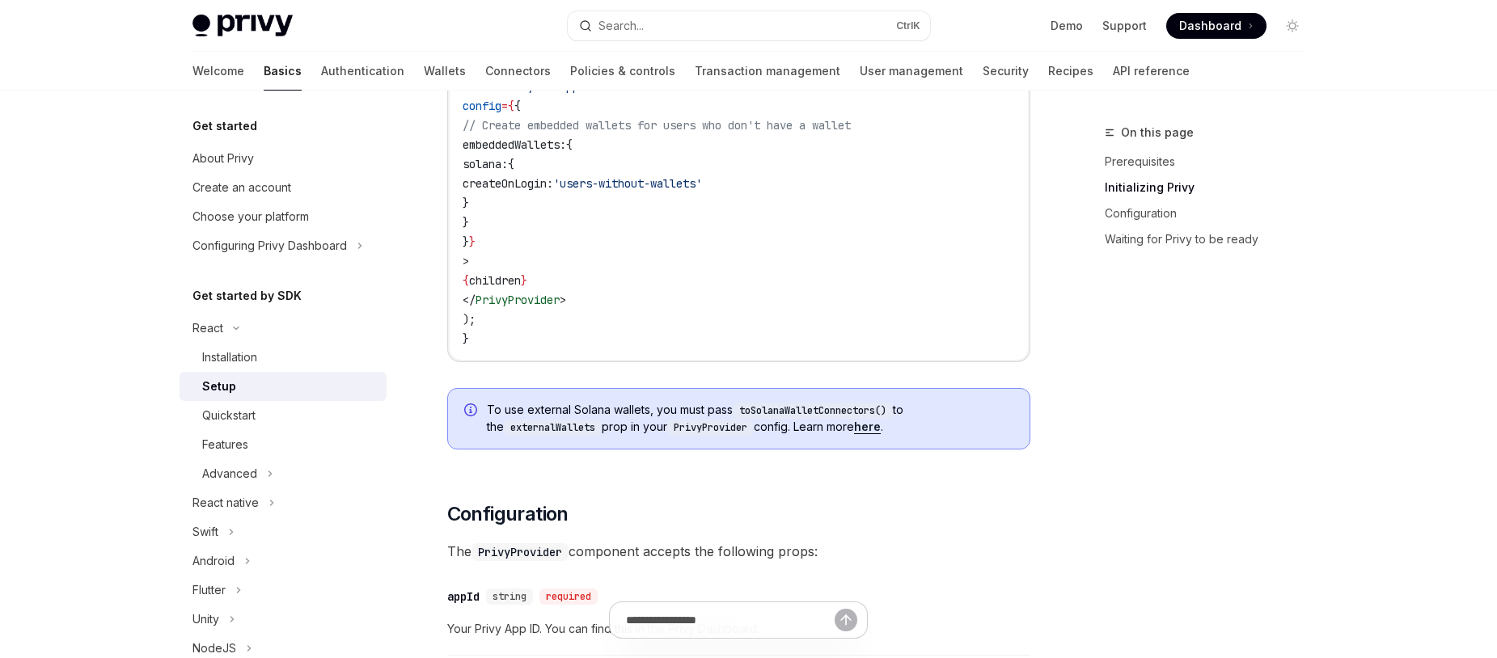
scroll to position [970, 0]
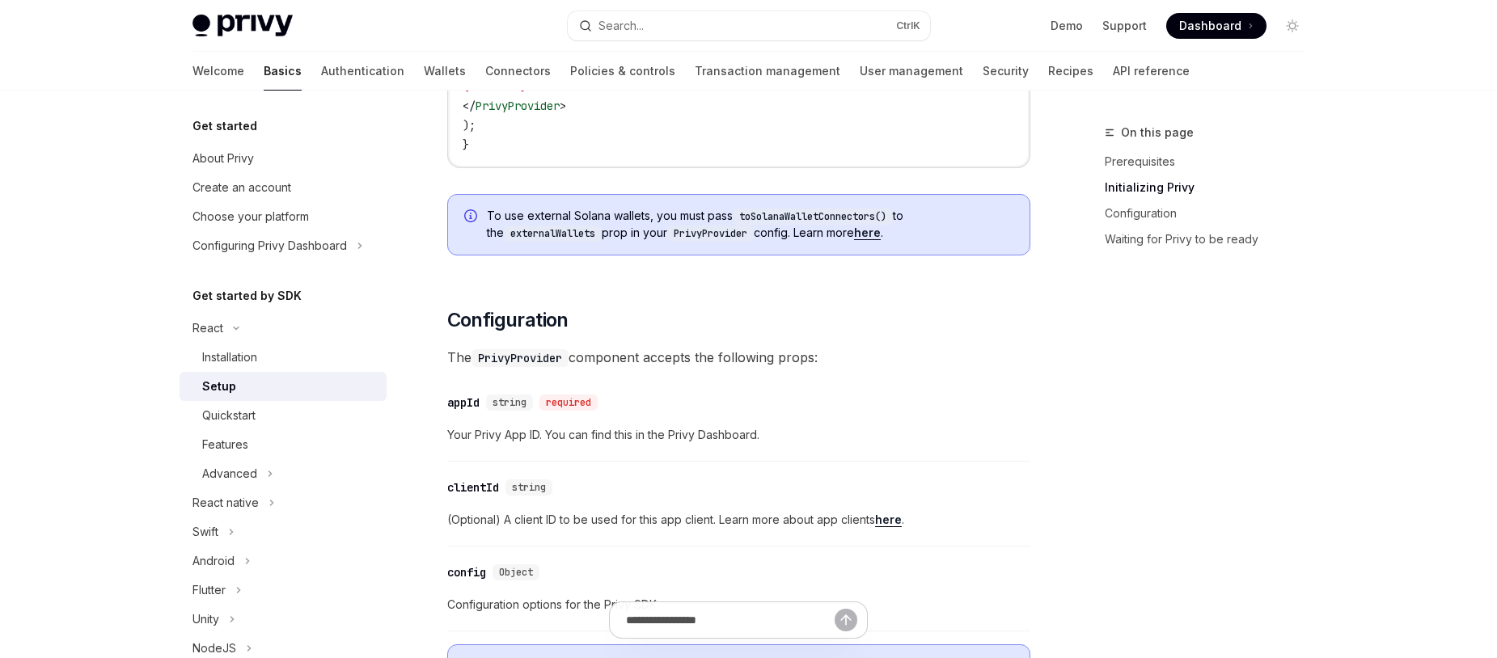
click at [872, 235] on link "here" at bounding box center [867, 233] width 27 height 15
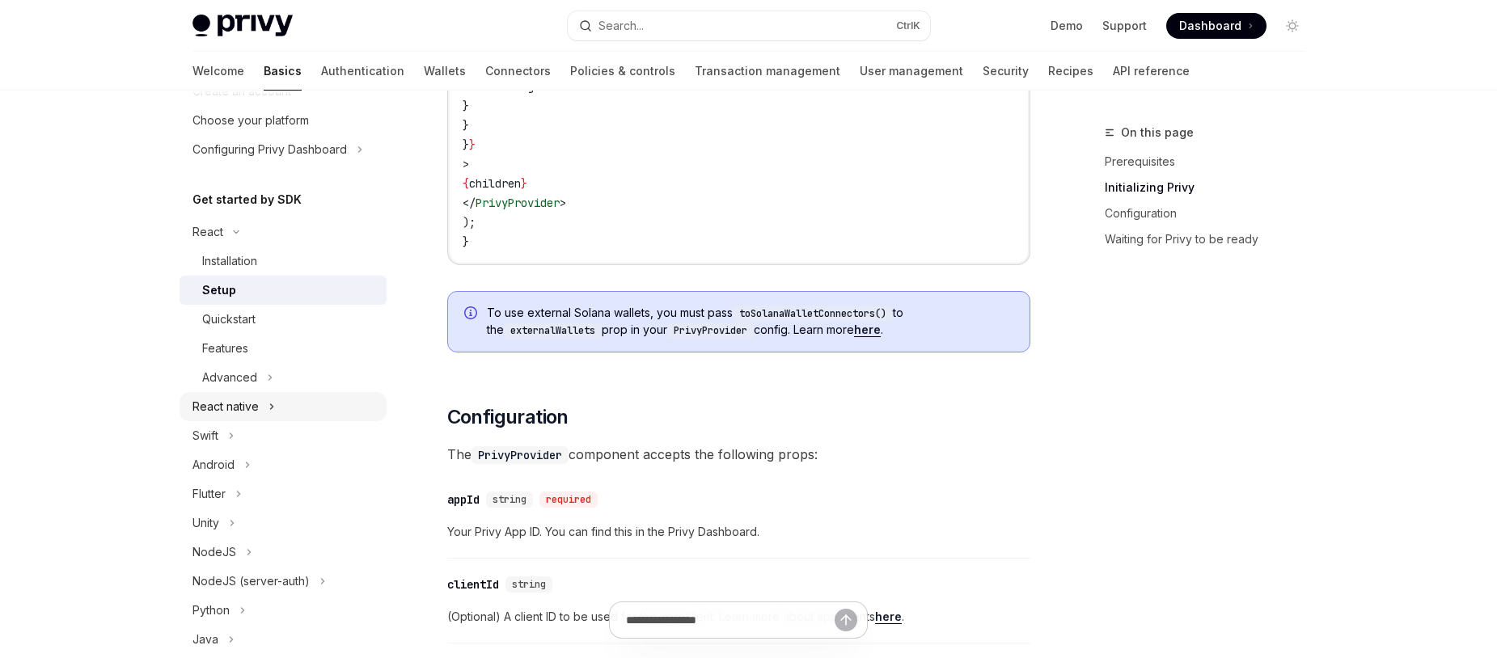
scroll to position [97, 0]
click at [260, 377] on button "Advanced" at bounding box center [283, 376] width 207 height 29
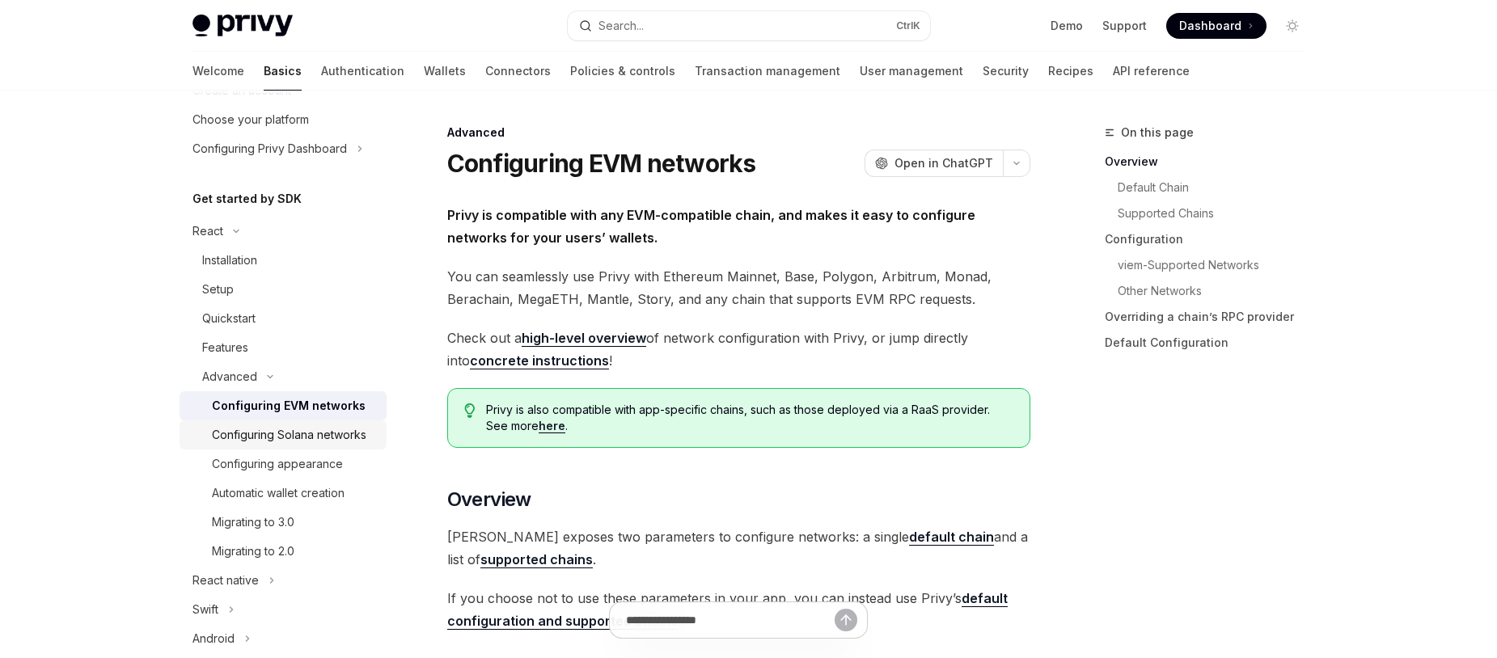
click at [280, 445] on div "Configuring Solana networks" at bounding box center [289, 434] width 154 height 19
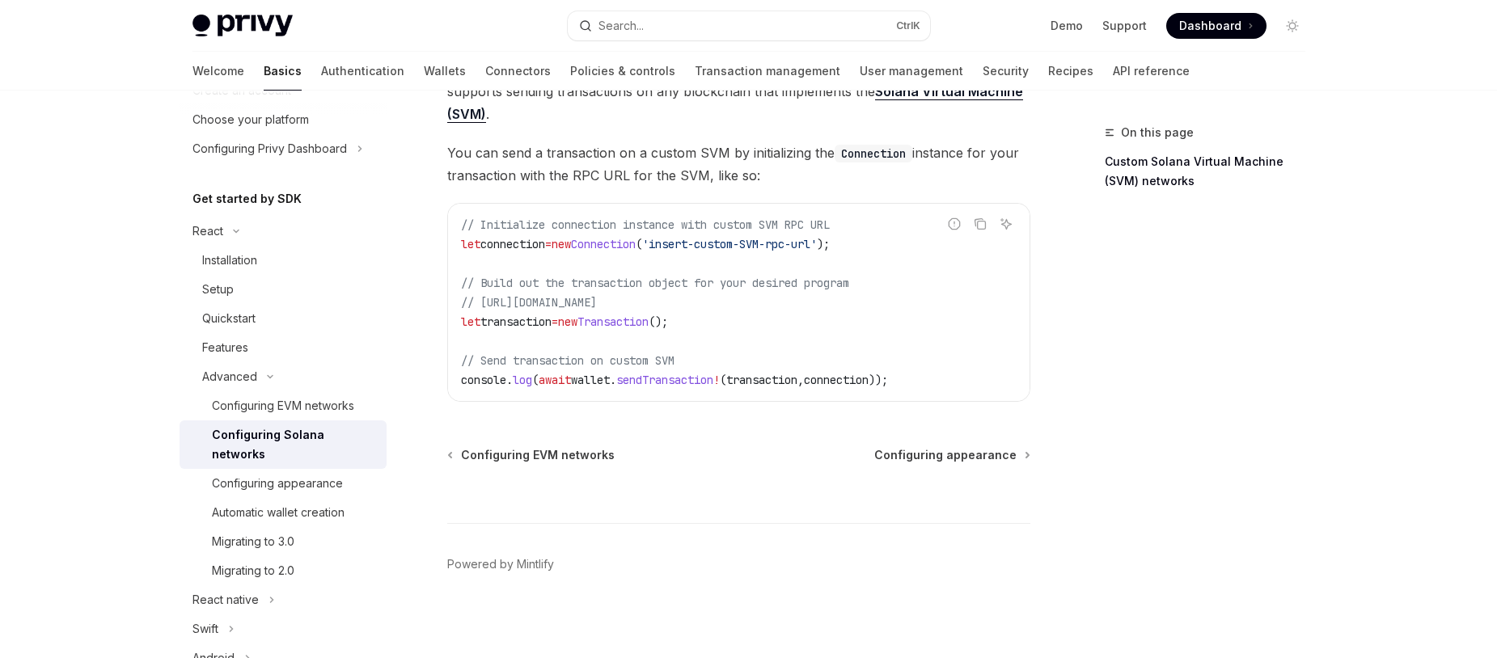
scroll to position [873, 0]
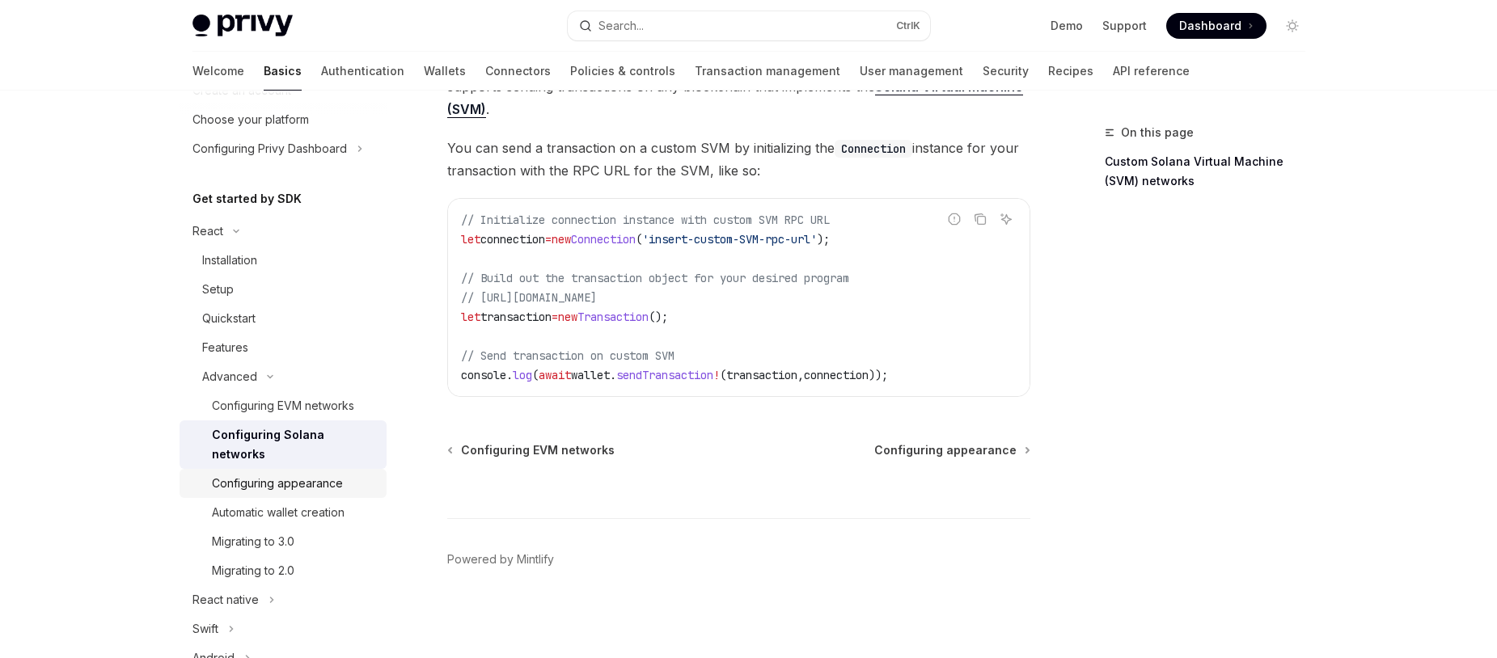
click at [311, 484] on div "Configuring appearance" at bounding box center [277, 483] width 131 height 19
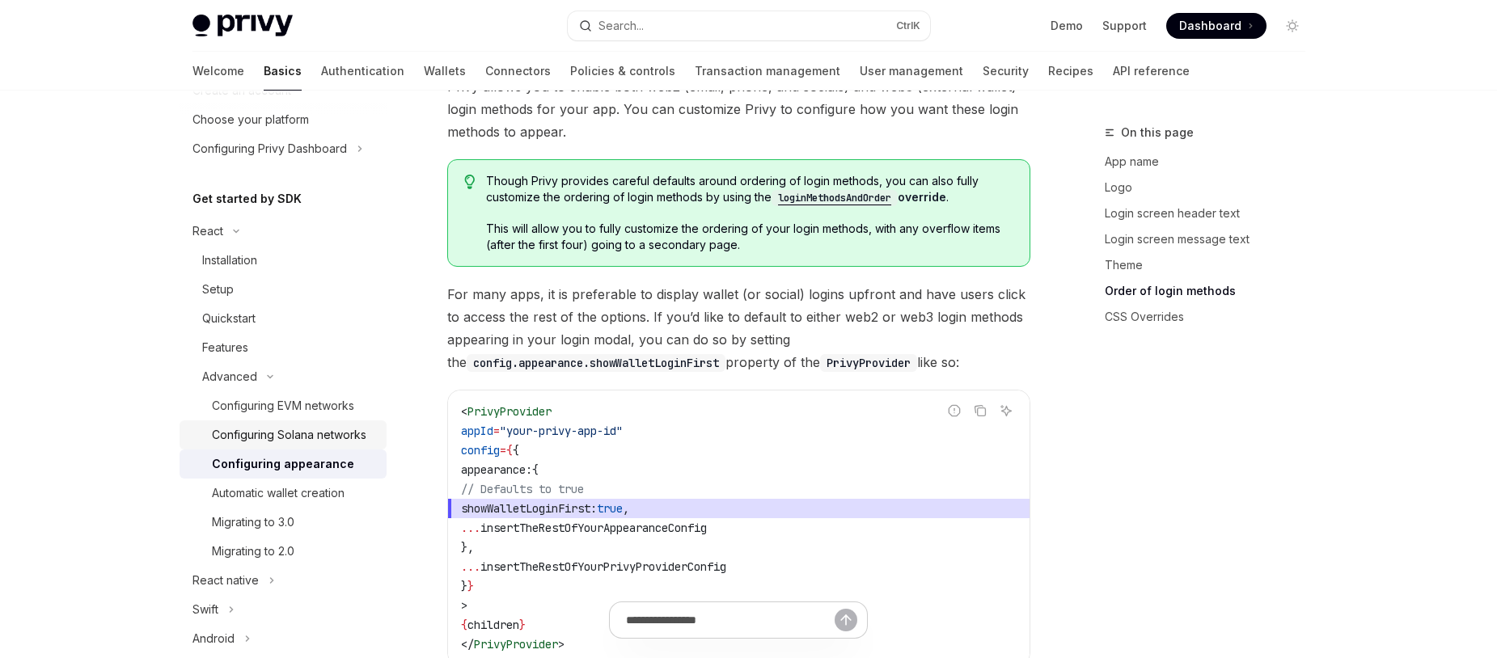
scroll to position [194, 0]
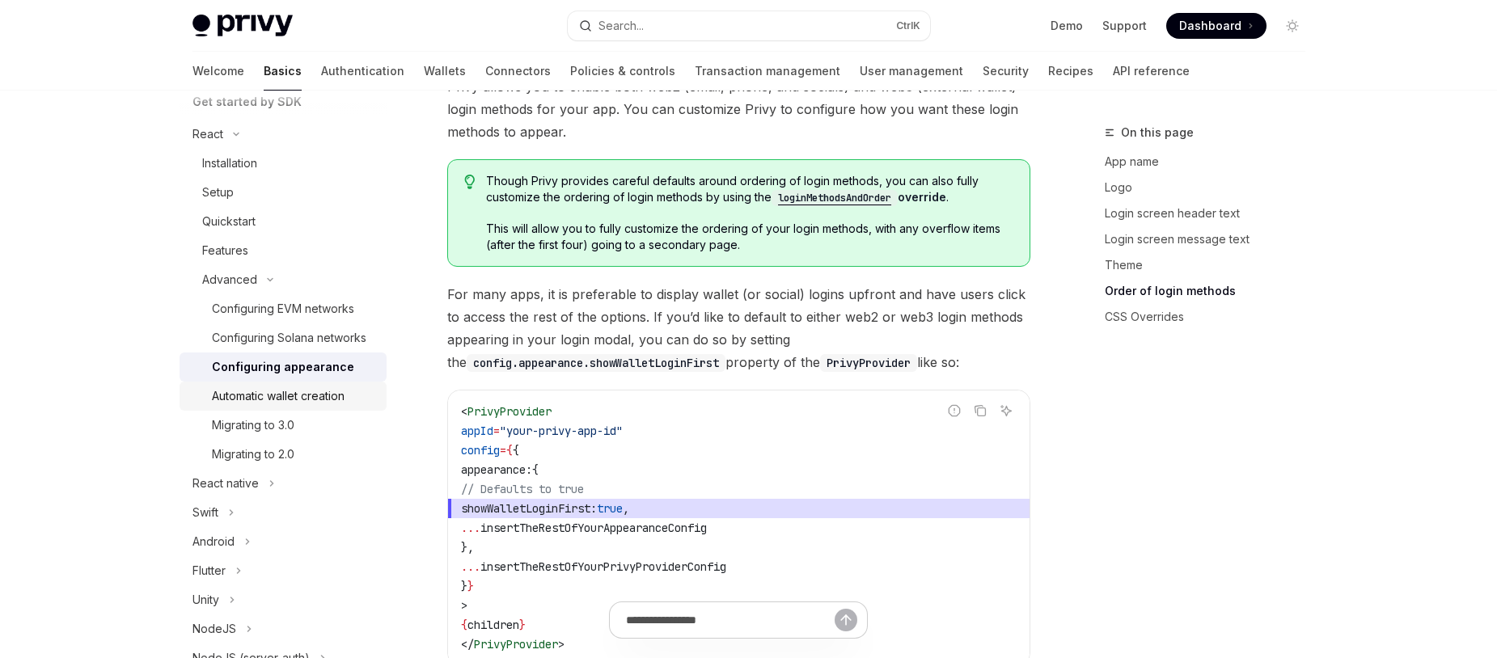
click at [328, 406] on div "Automatic wallet creation" at bounding box center [278, 396] width 133 height 19
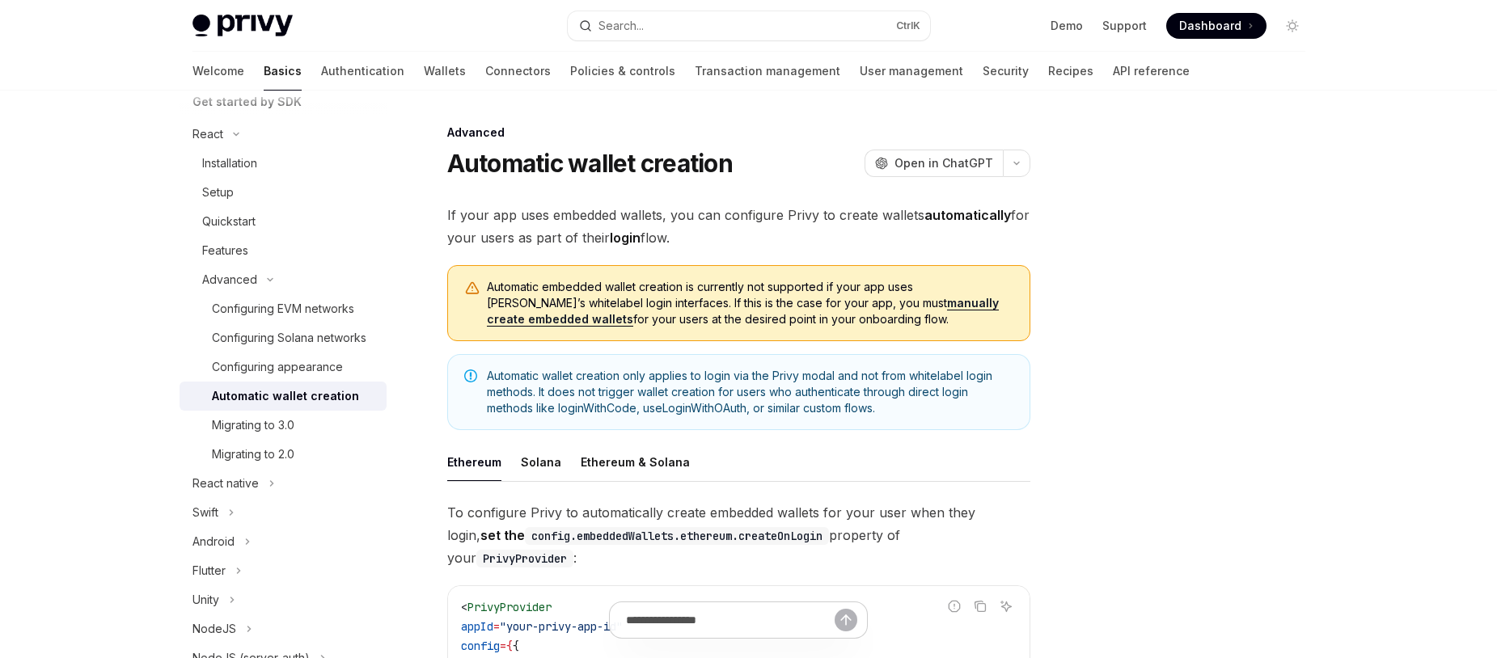
scroll to position [194, 0]
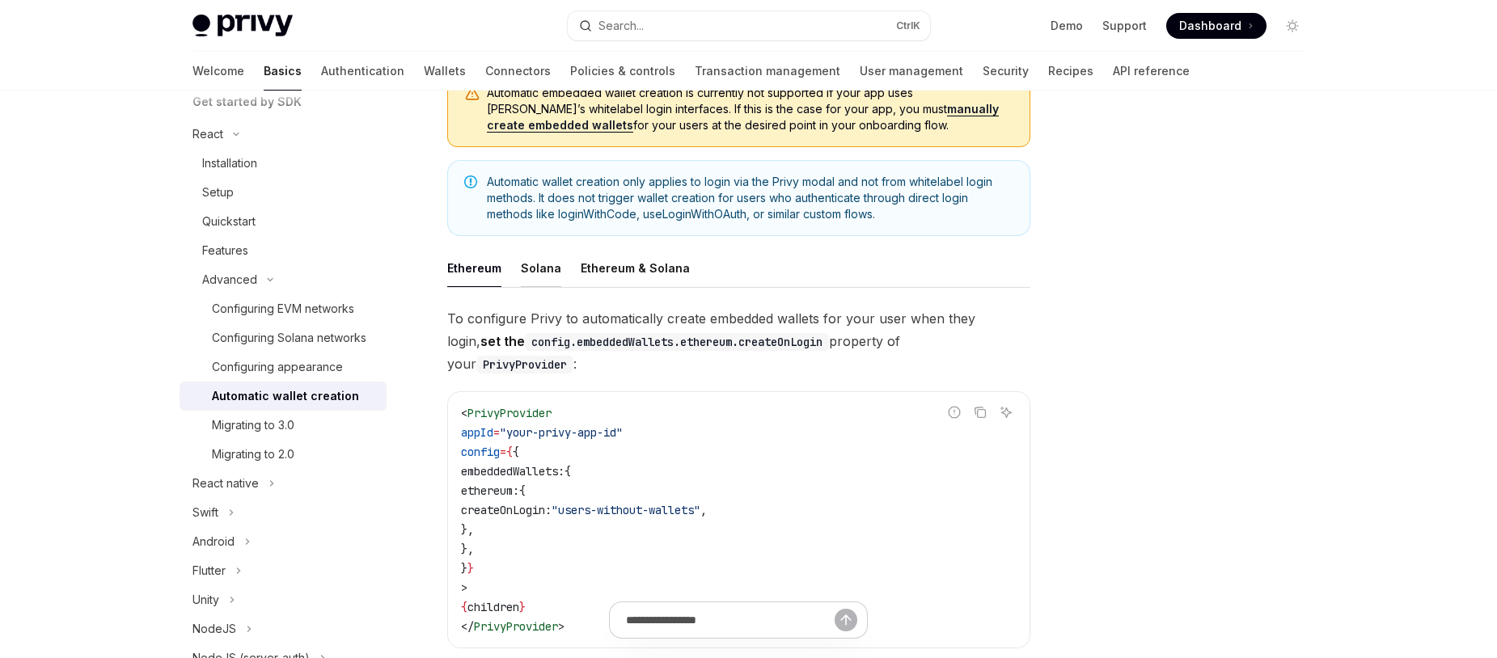
click at [551, 268] on div "Solana" at bounding box center [541, 268] width 40 height 38
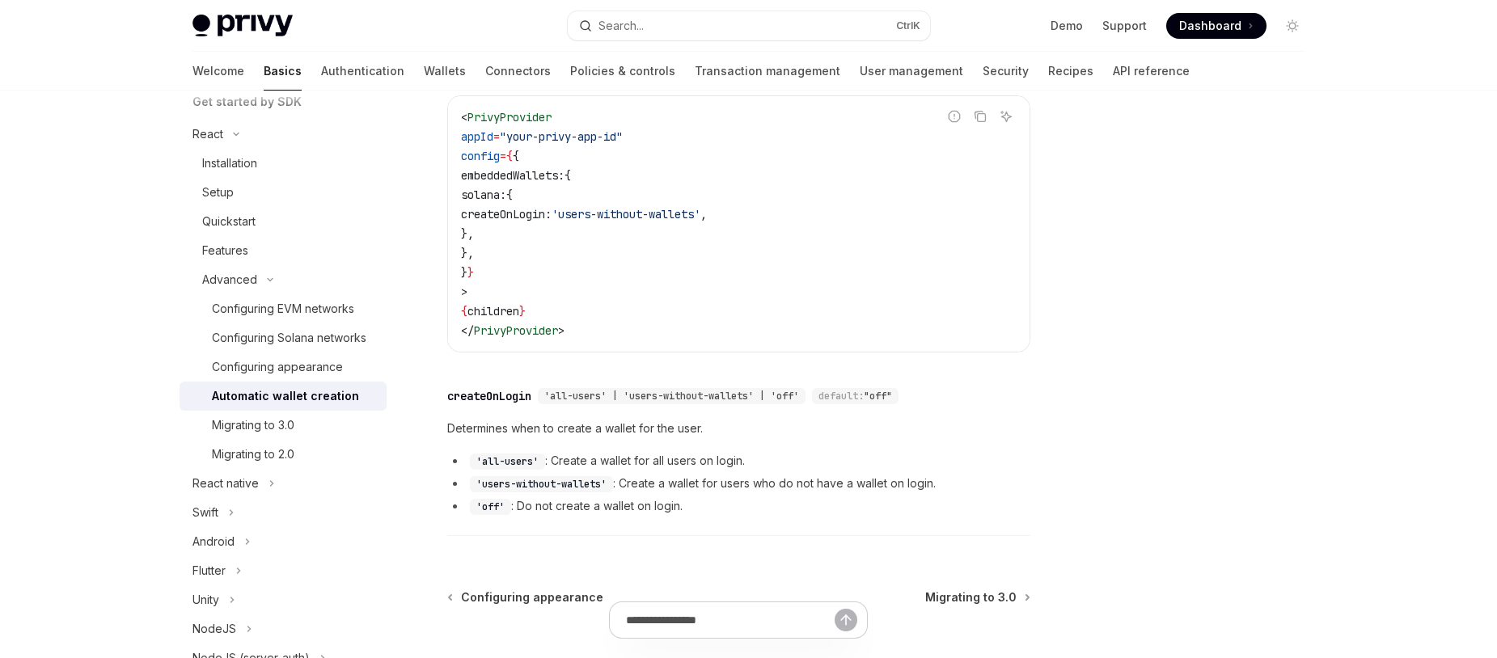
scroll to position [485, 0]
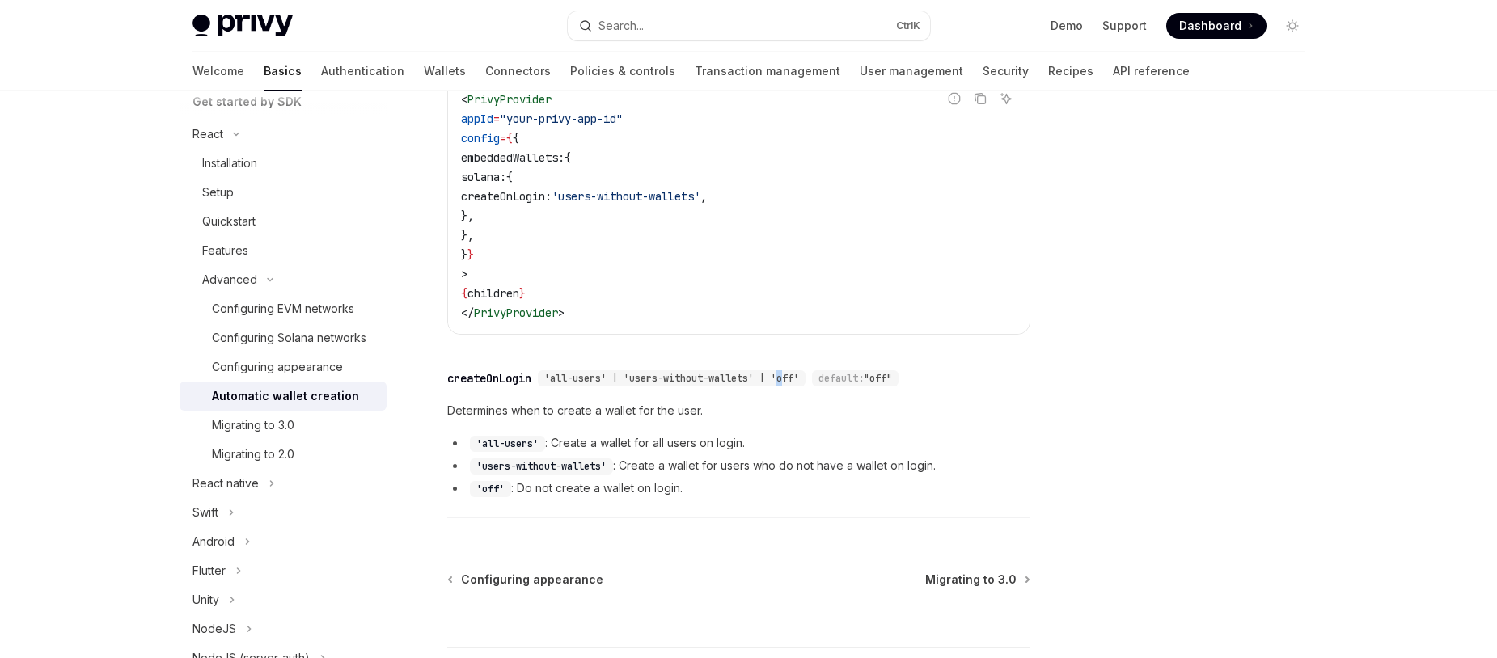
click at [794, 373] on span "'all-users' | 'users-without-wallets' | 'off'" at bounding box center [671, 378] width 255 height 13
click at [700, 411] on span "Determines when to create a wallet for the user." at bounding box center [738, 410] width 583 height 19
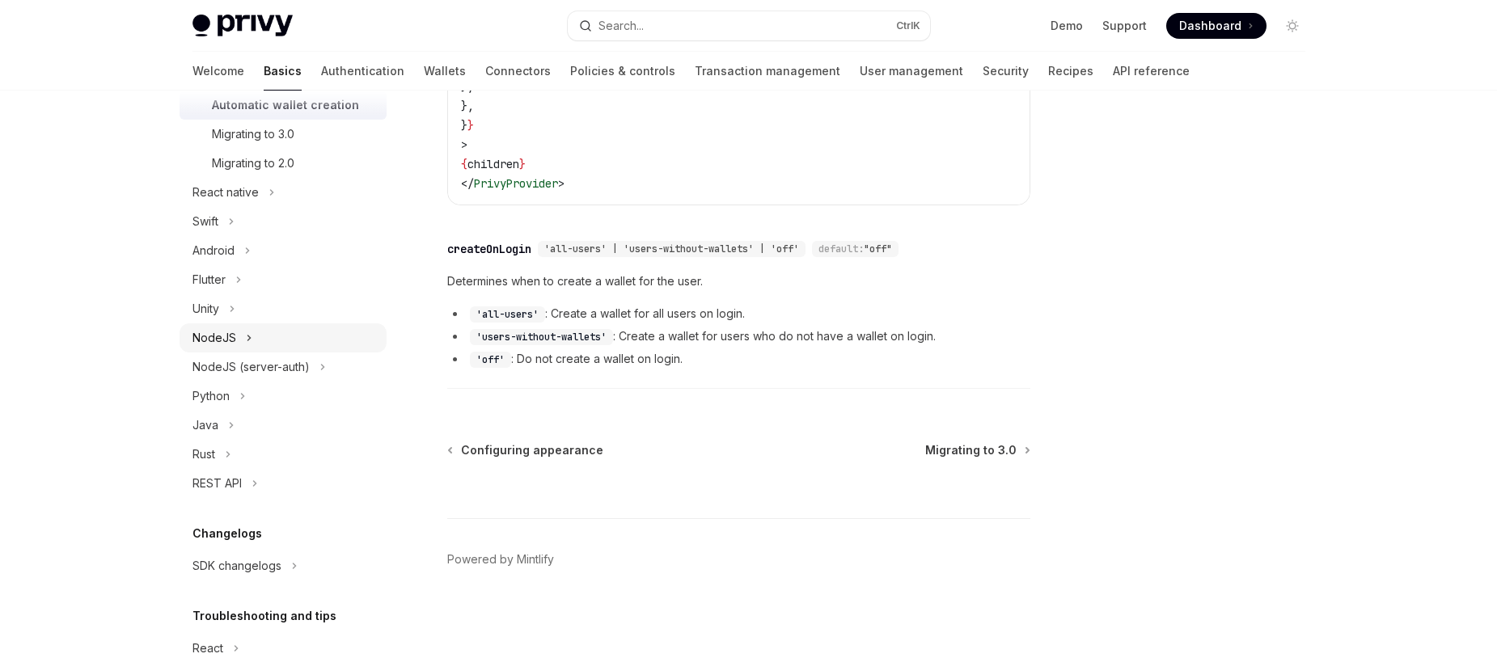
click at [268, 353] on button "NodeJS" at bounding box center [283, 337] width 207 height 29
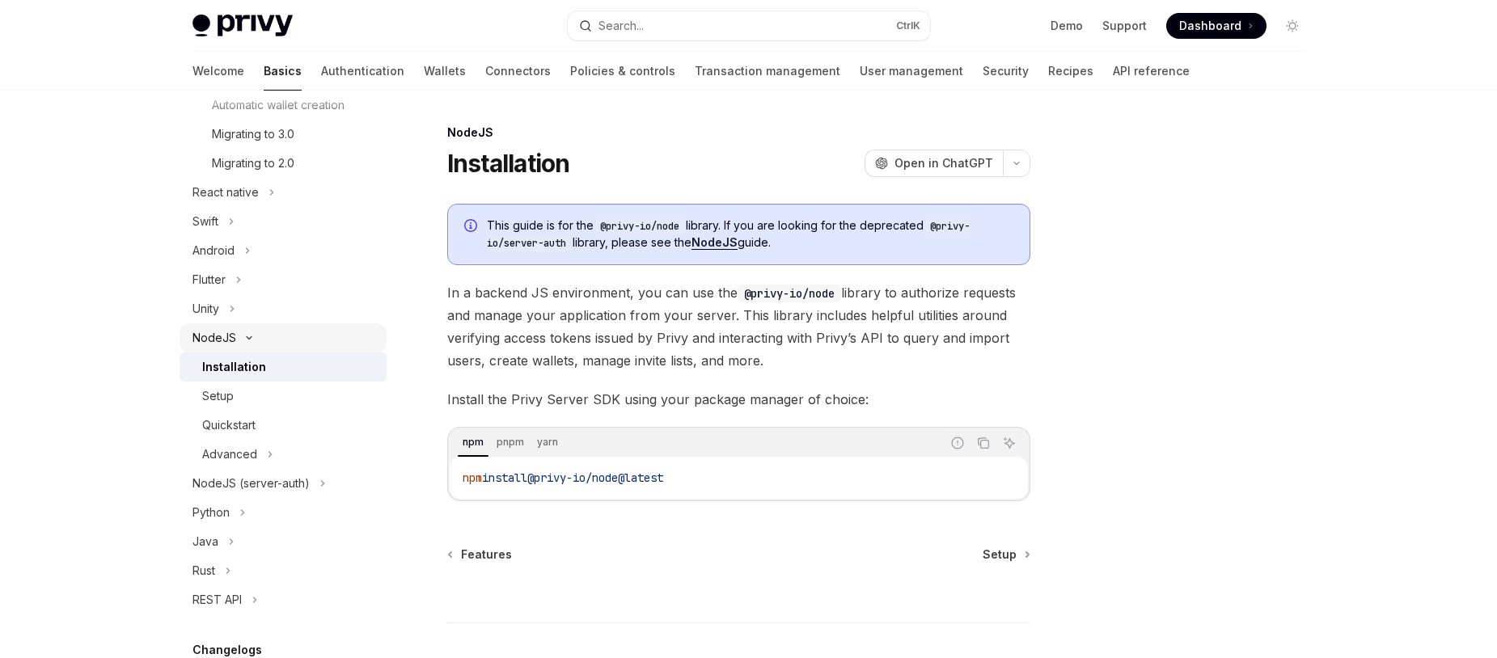
click at [268, 353] on button "NodeJS" at bounding box center [283, 337] width 207 height 29
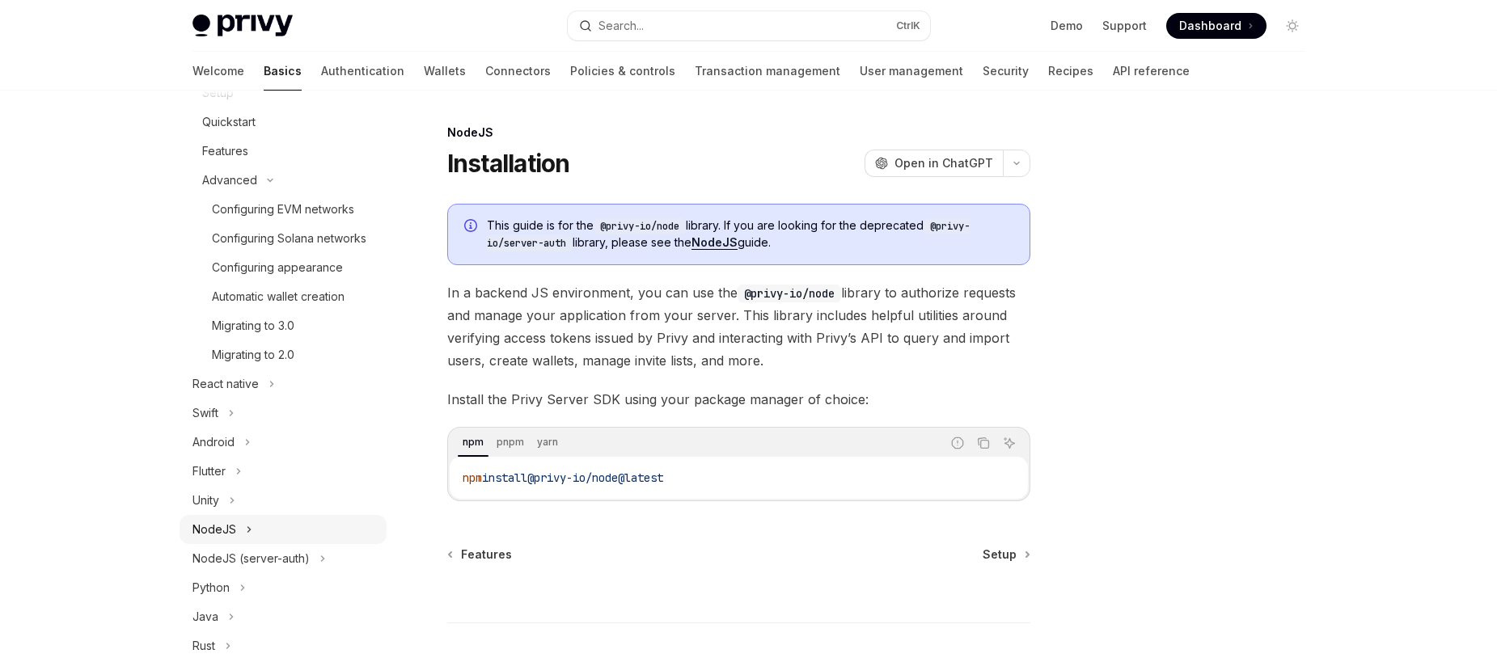
scroll to position [291, 0]
click at [291, 251] on div "Configuring Solana networks" at bounding box center [289, 240] width 154 height 19
type textarea "*"
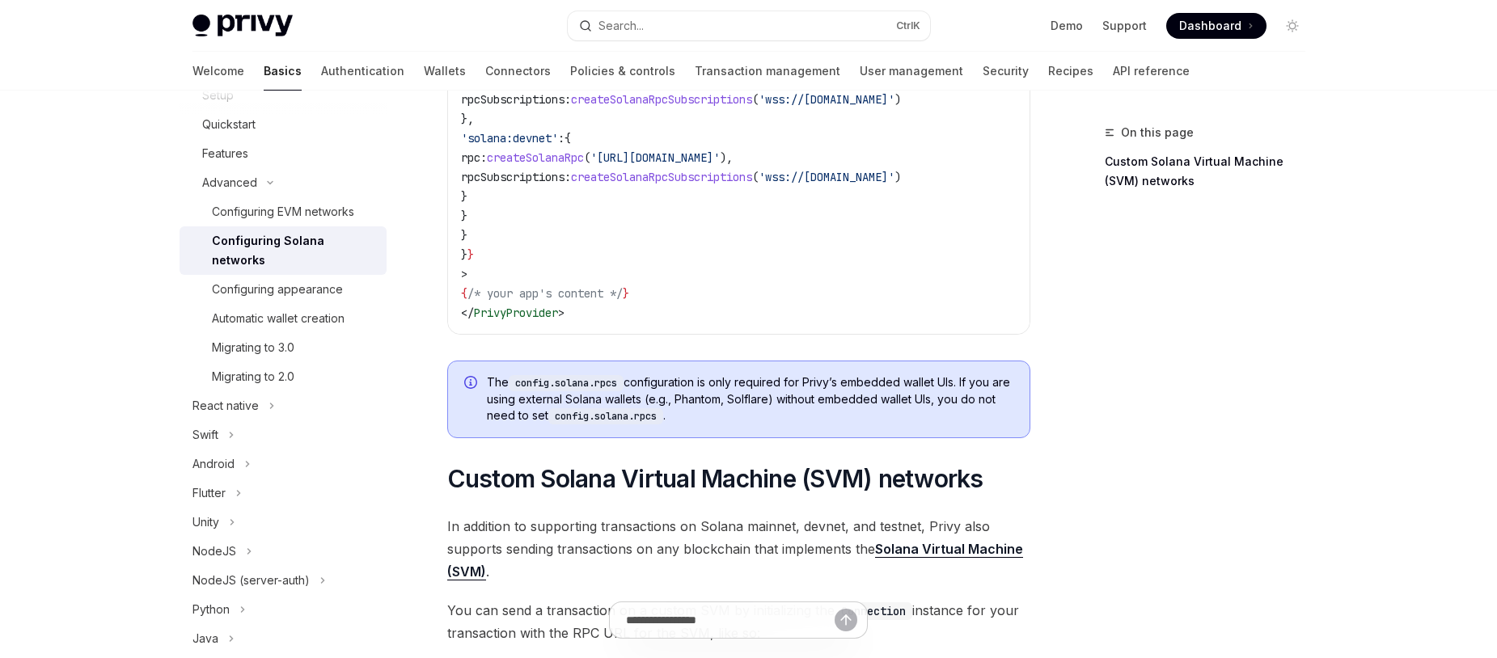
scroll to position [388, 0]
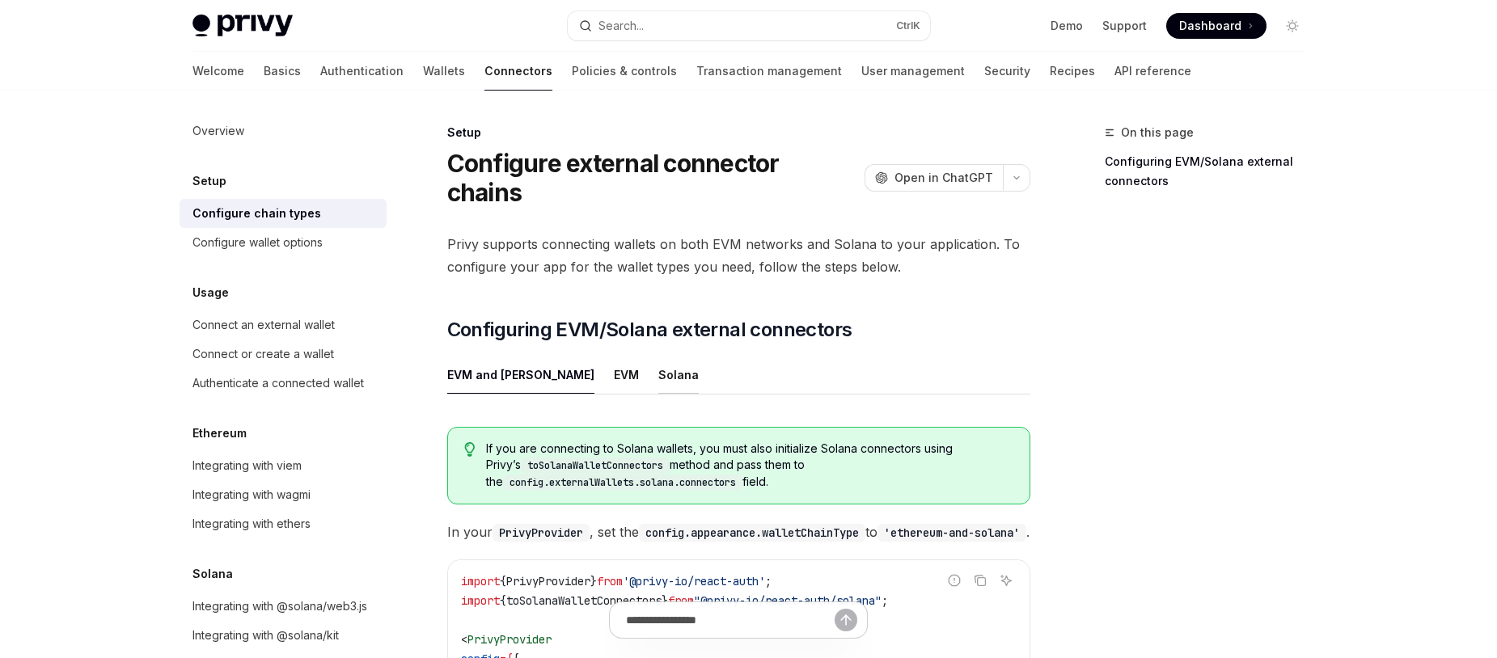
click at [658, 356] on div "Solana" at bounding box center [678, 375] width 40 height 38
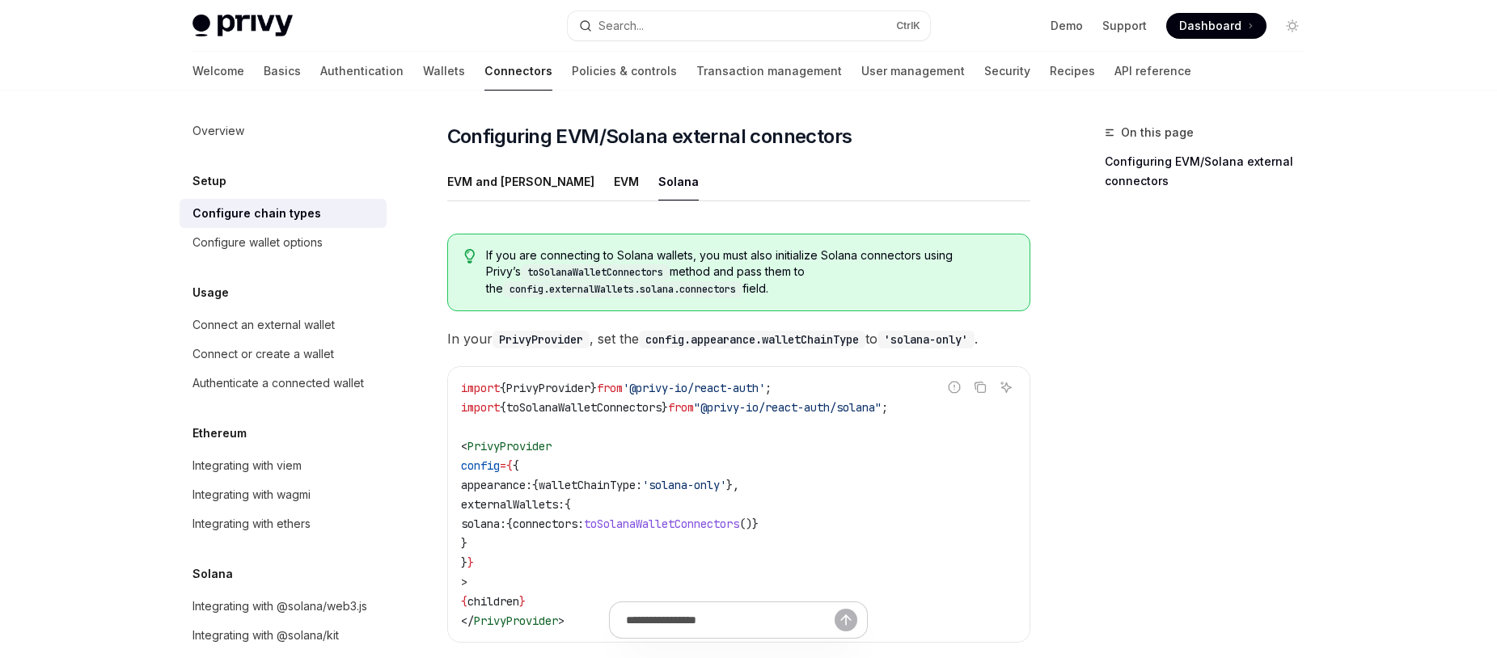
scroll to position [194, 0]
click at [546, 162] on ul "EVM and [PERSON_NAME]" at bounding box center [738, 181] width 583 height 39
click at [614, 162] on div "EVM" at bounding box center [626, 181] width 25 height 38
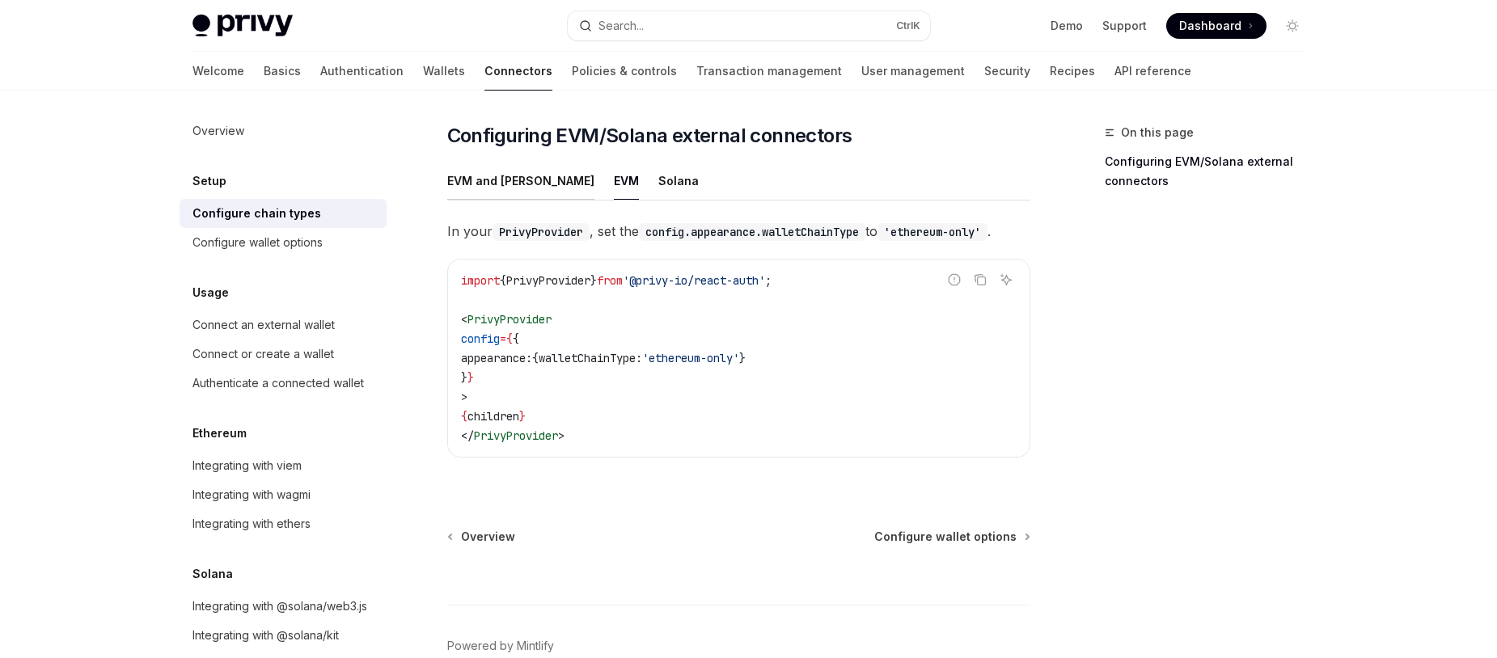
click at [515, 162] on div "EVM and [PERSON_NAME]" at bounding box center [520, 181] width 147 height 38
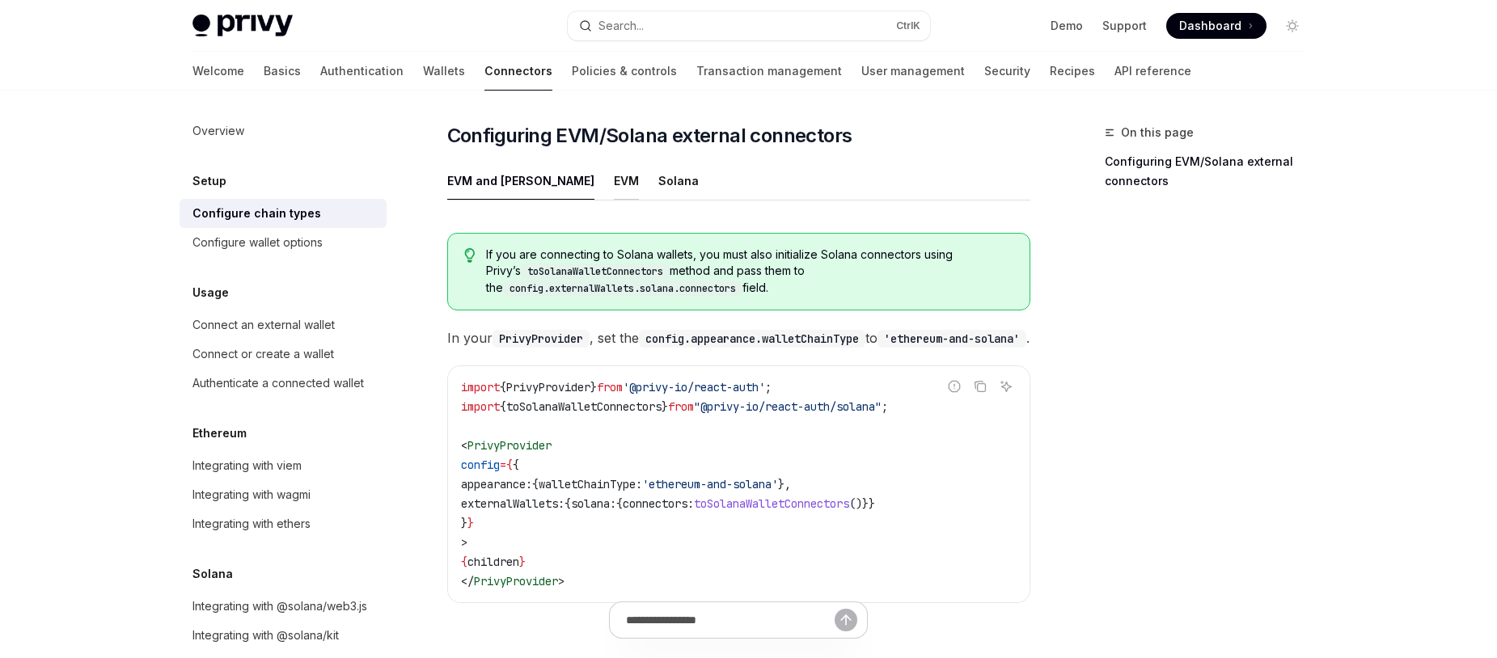
click at [614, 162] on div "EVM" at bounding box center [626, 181] width 25 height 38
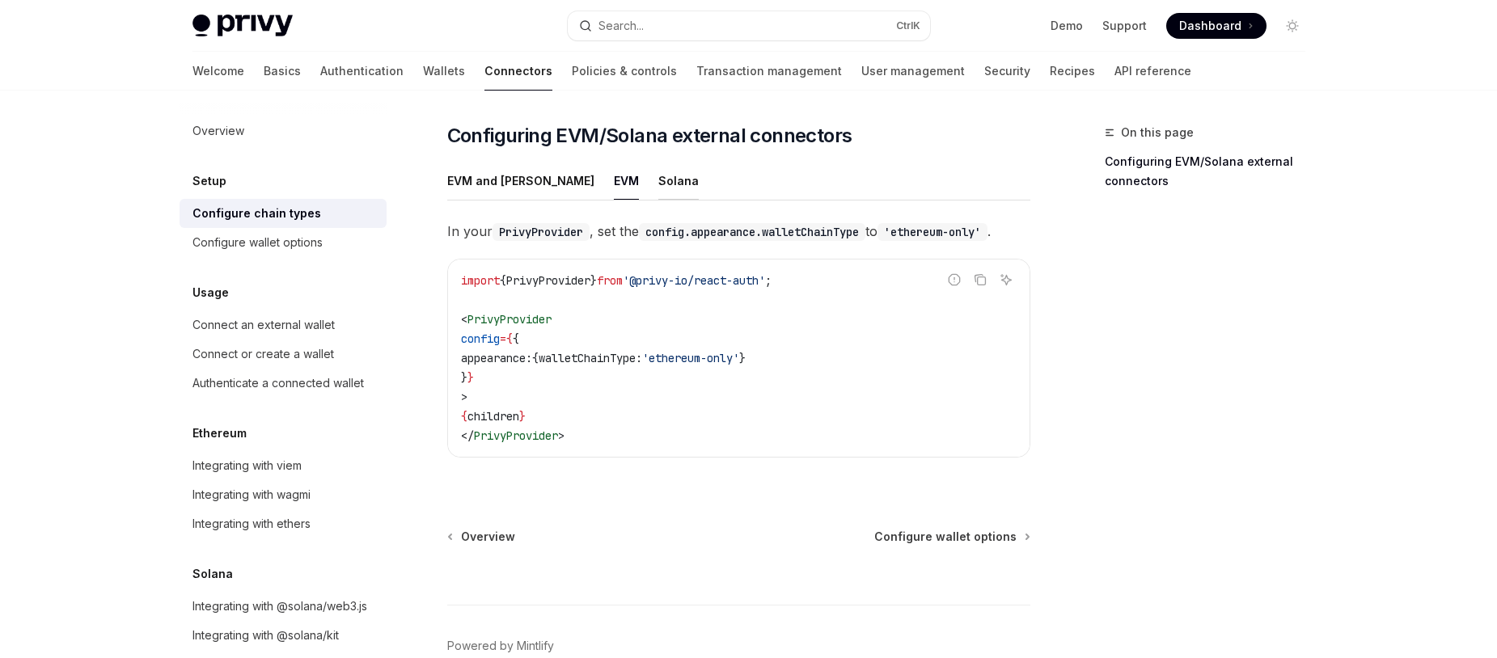
click at [658, 162] on div "Solana" at bounding box center [678, 181] width 40 height 38
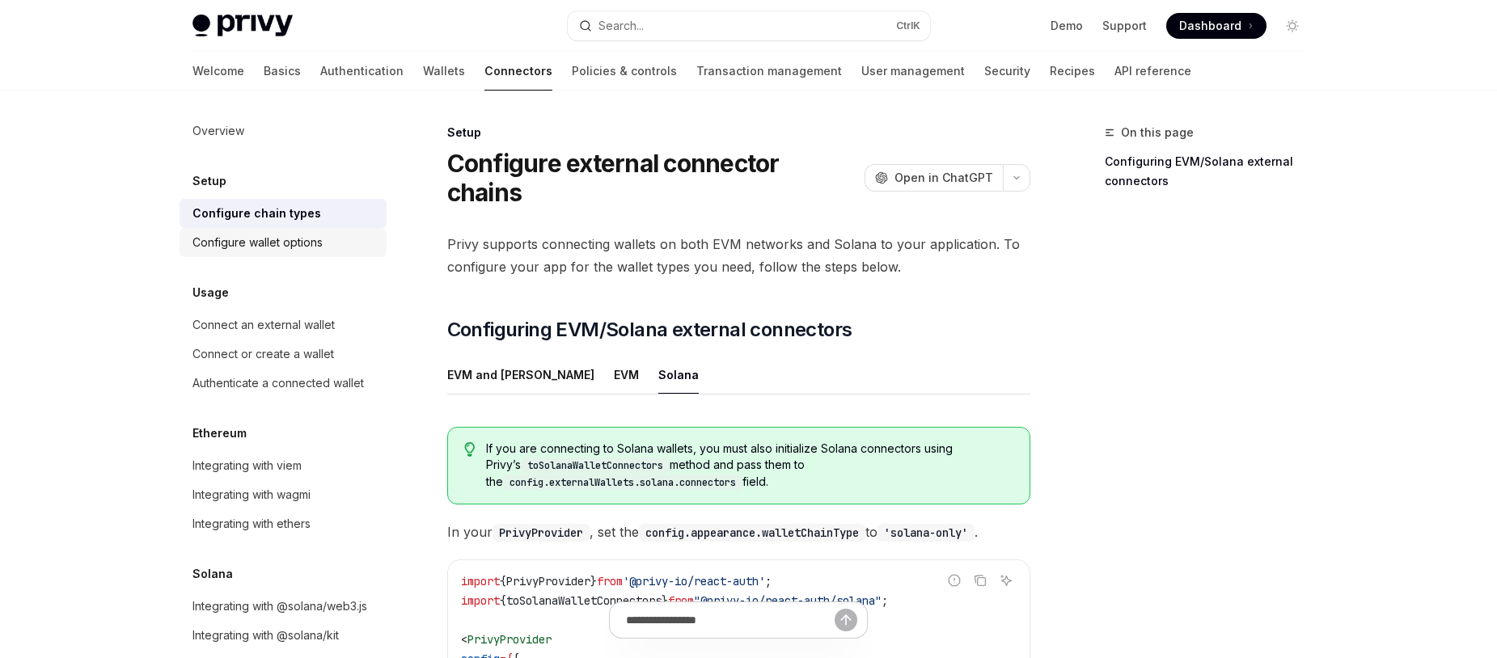
click at [282, 247] on div "Configure wallet options" at bounding box center [257, 242] width 130 height 19
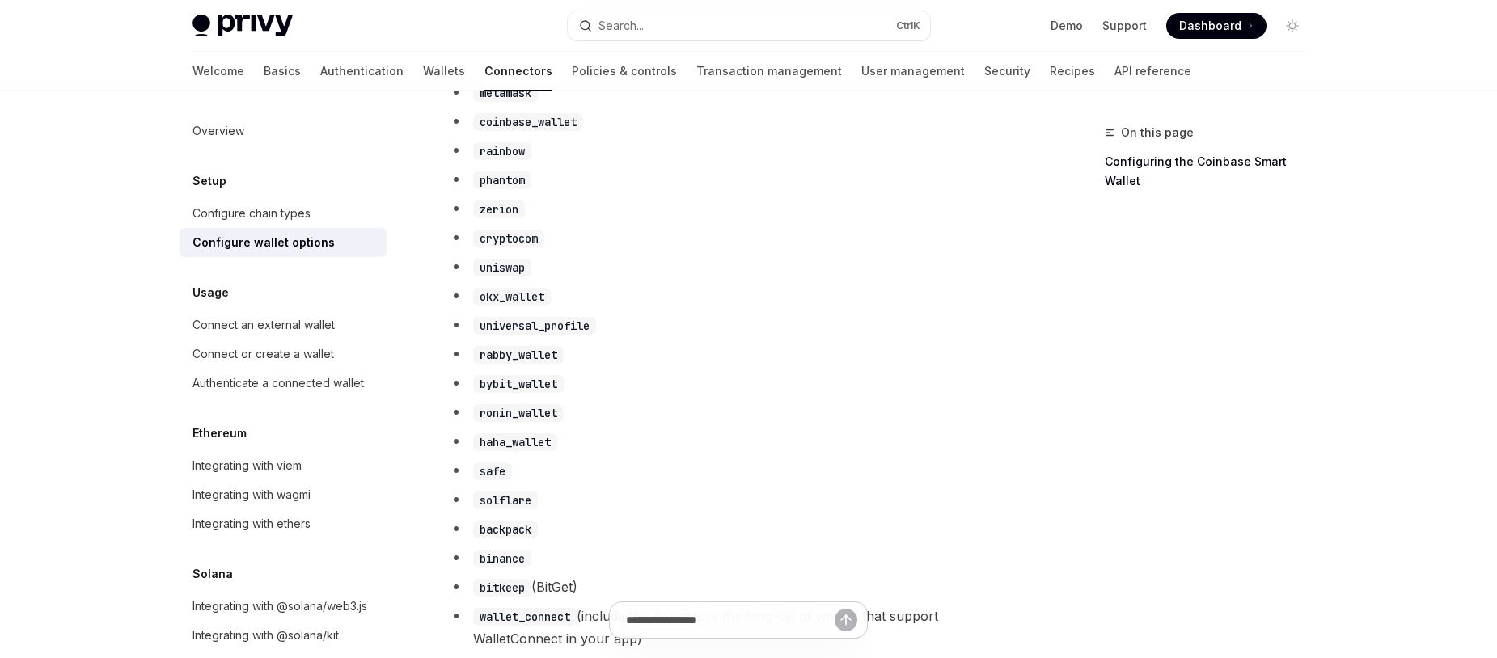
scroll to position [876, 0]
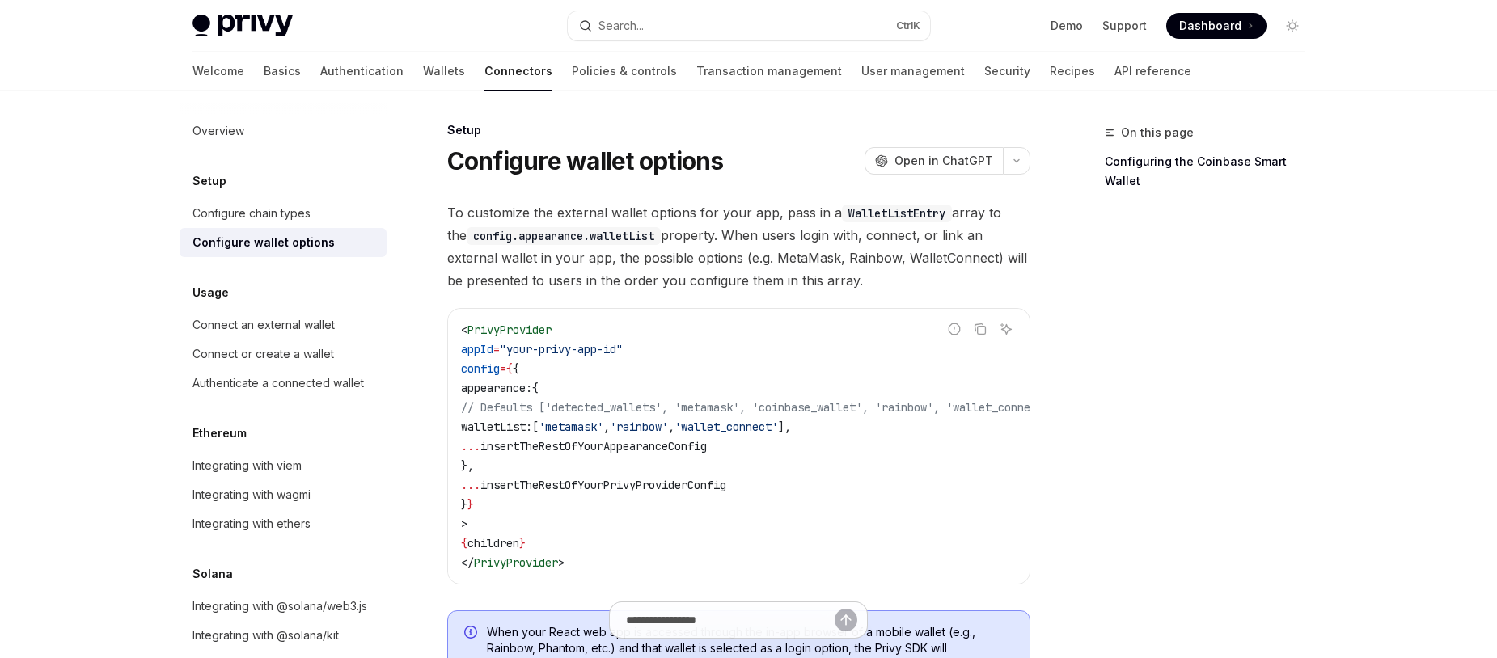
scroll to position [0, 0]
click at [264, 82] on link "Basics" at bounding box center [282, 71] width 37 height 39
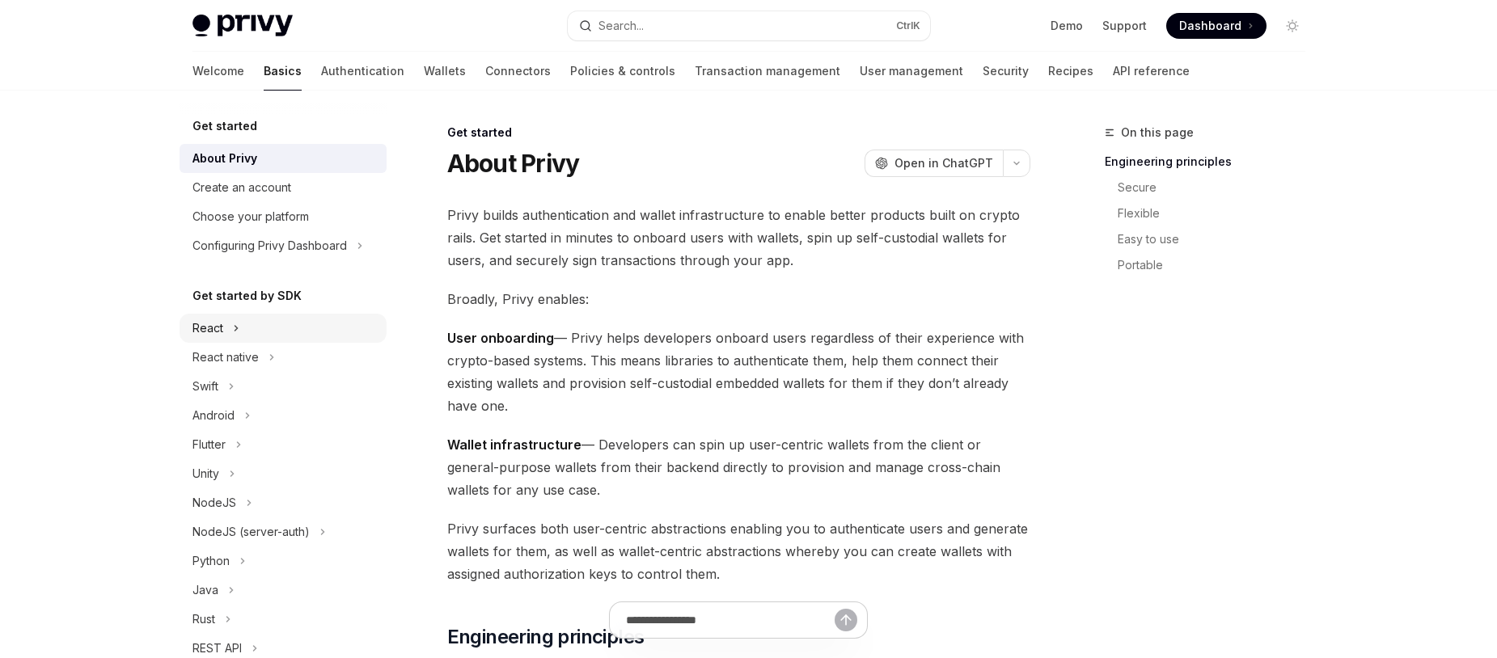
click at [281, 328] on button "React" at bounding box center [283, 328] width 207 height 29
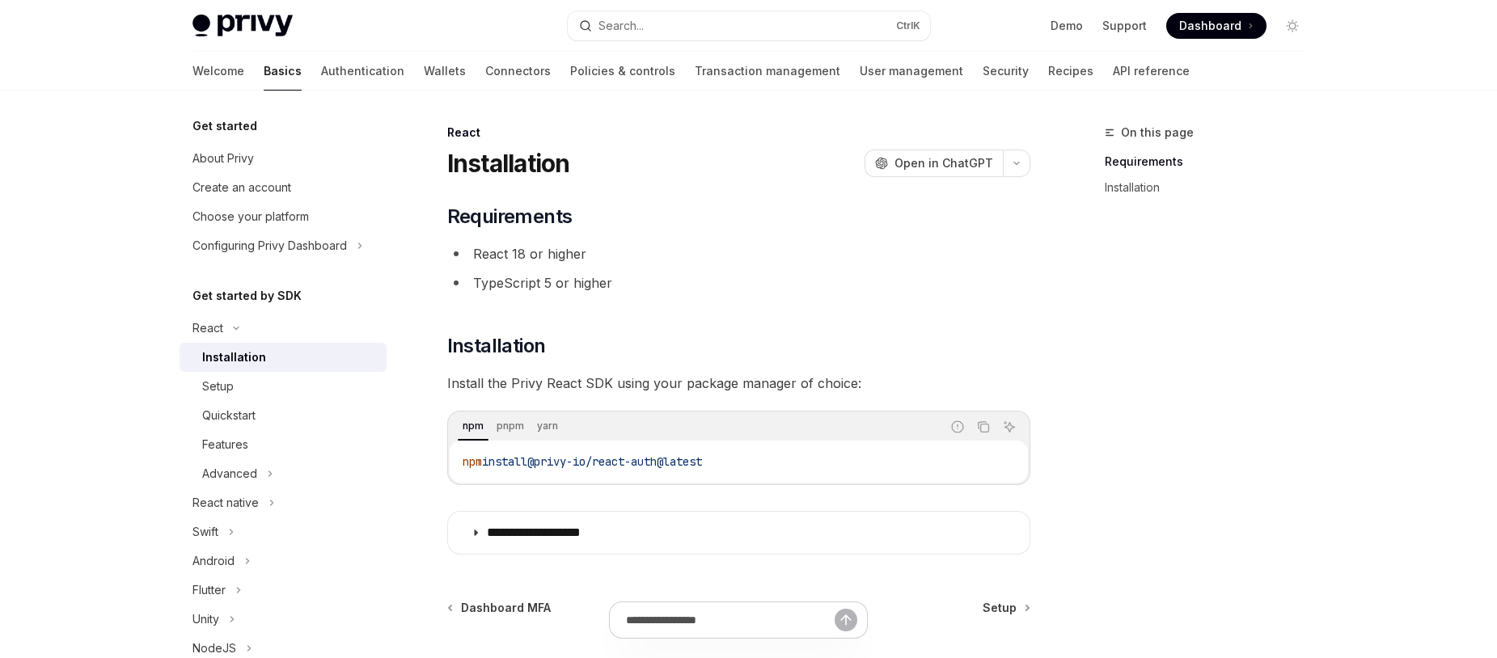
click at [304, 358] on div "Installation" at bounding box center [289, 357] width 175 height 19
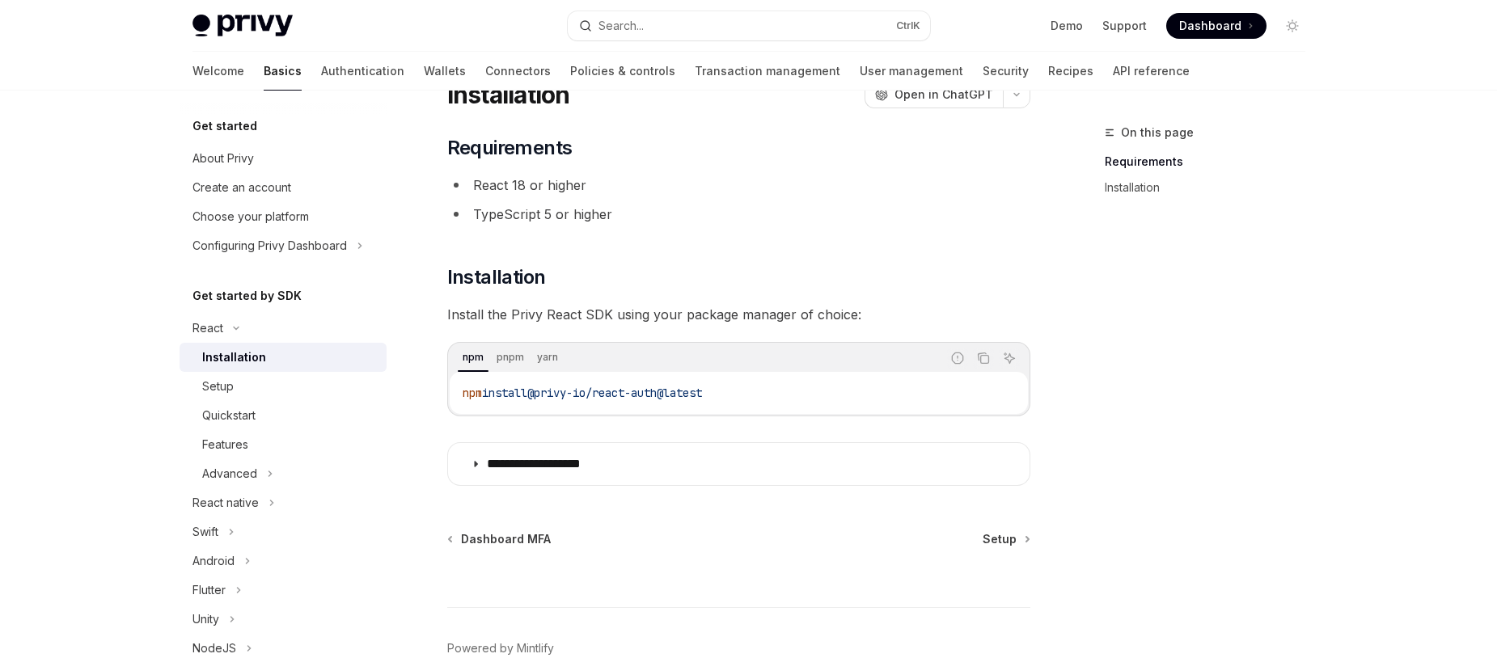
scroll to position [158, 0]
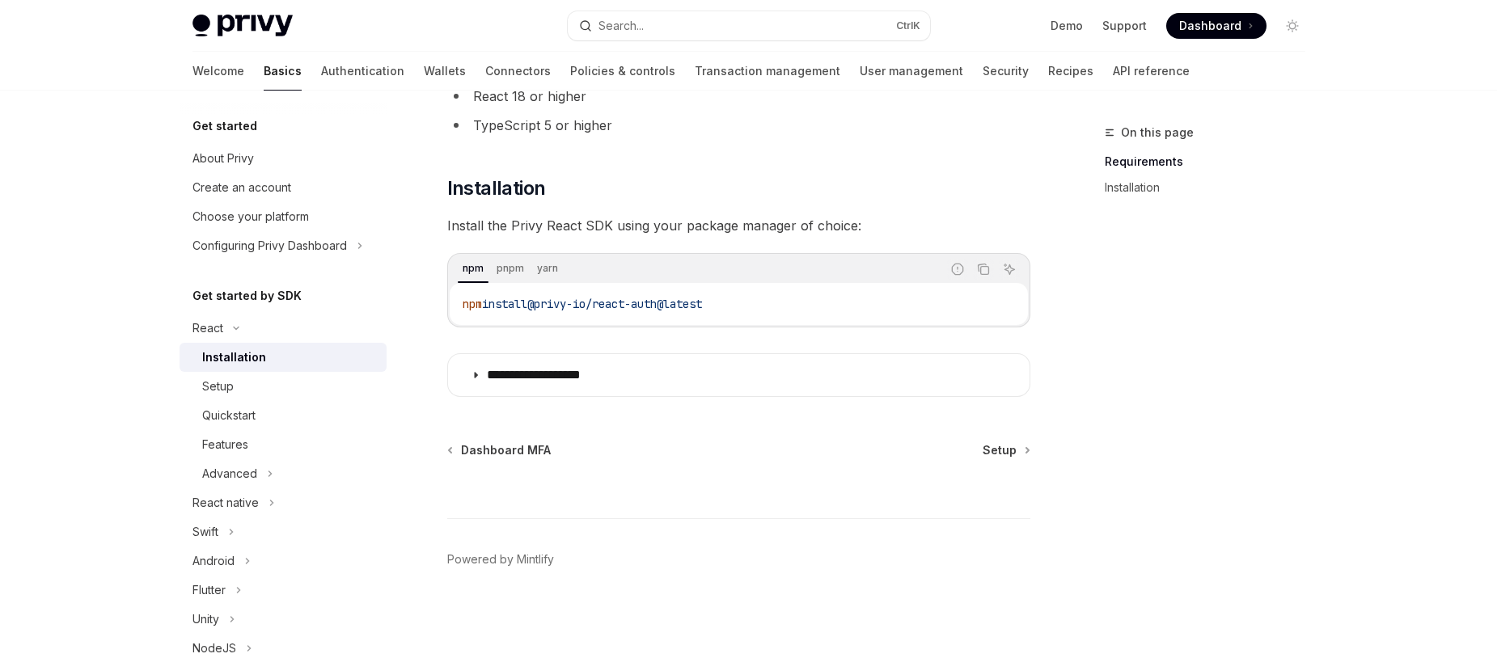
click at [611, 368] on p "**********" at bounding box center [553, 375] width 133 height 16
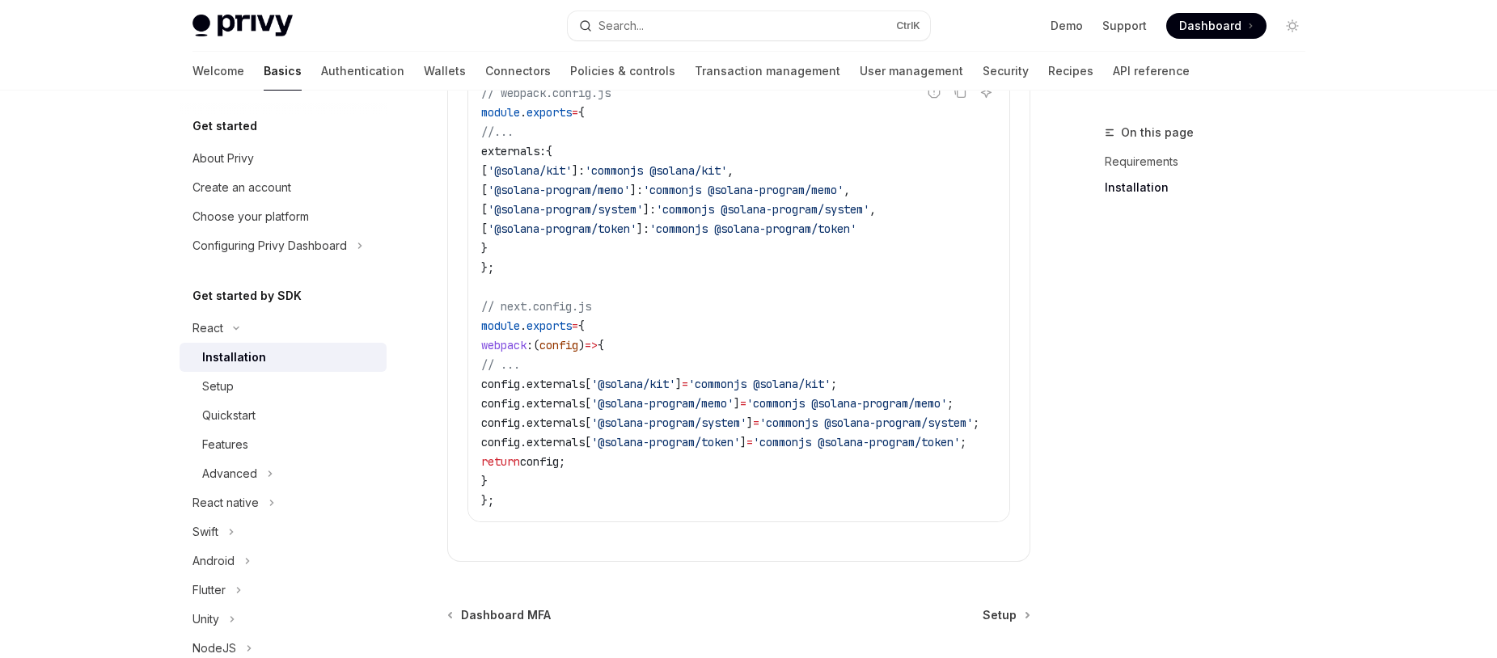
scroll to position [910, 0]
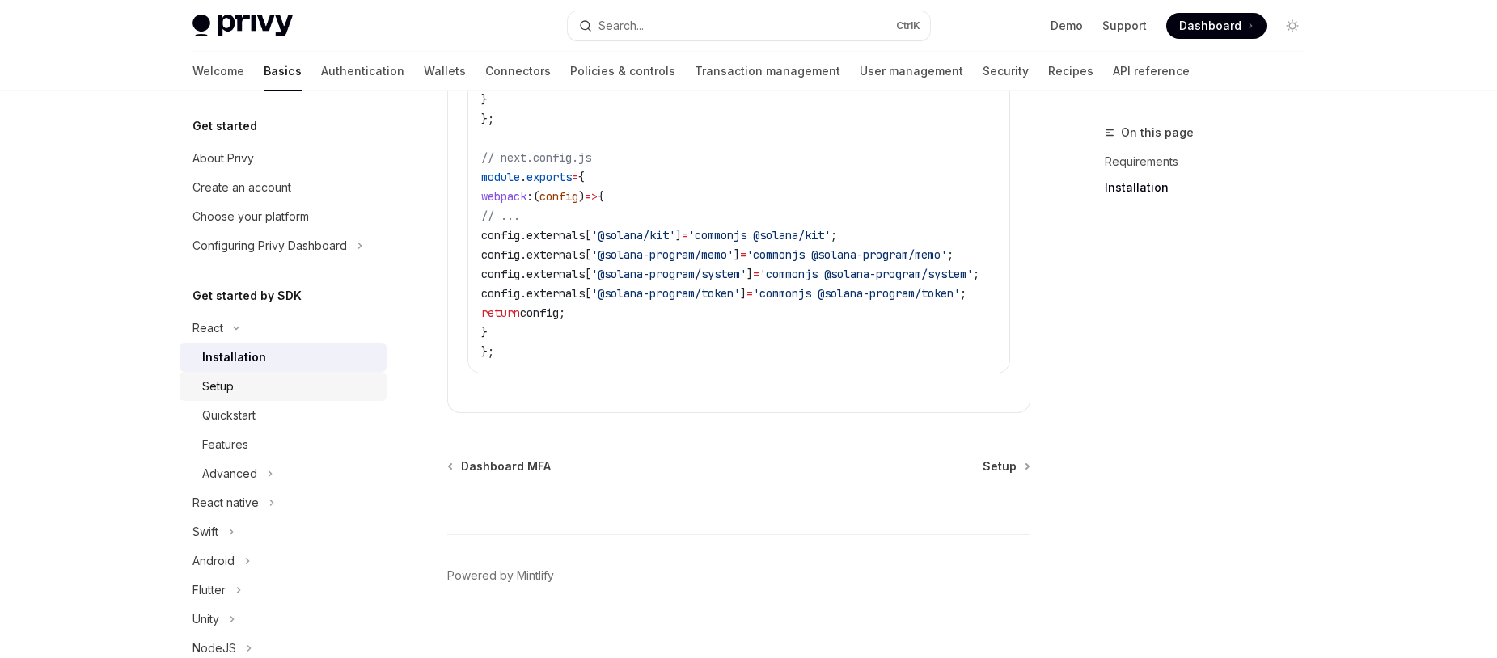
click at [262, 385] on div "Setup" at bounding box center [289, 386] width 175 height 19
type textarea "*"
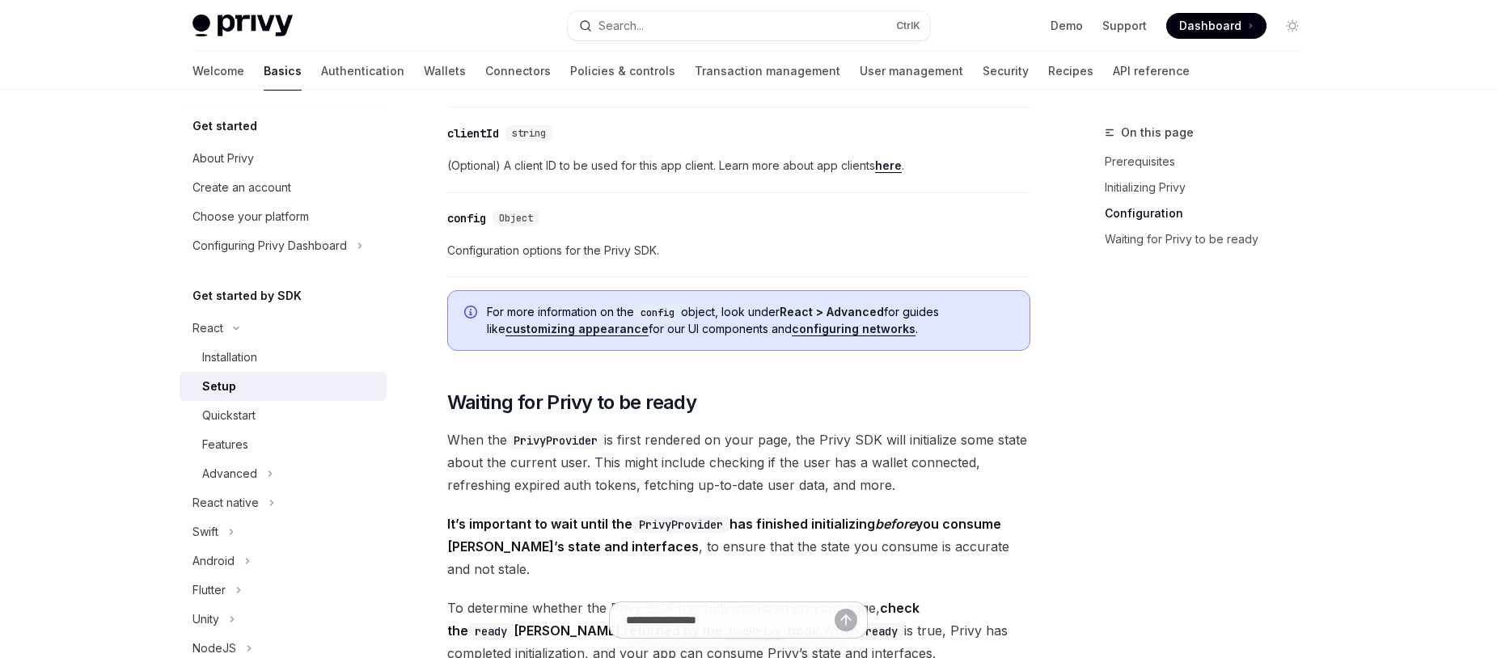
scroll to position [1261, 0]
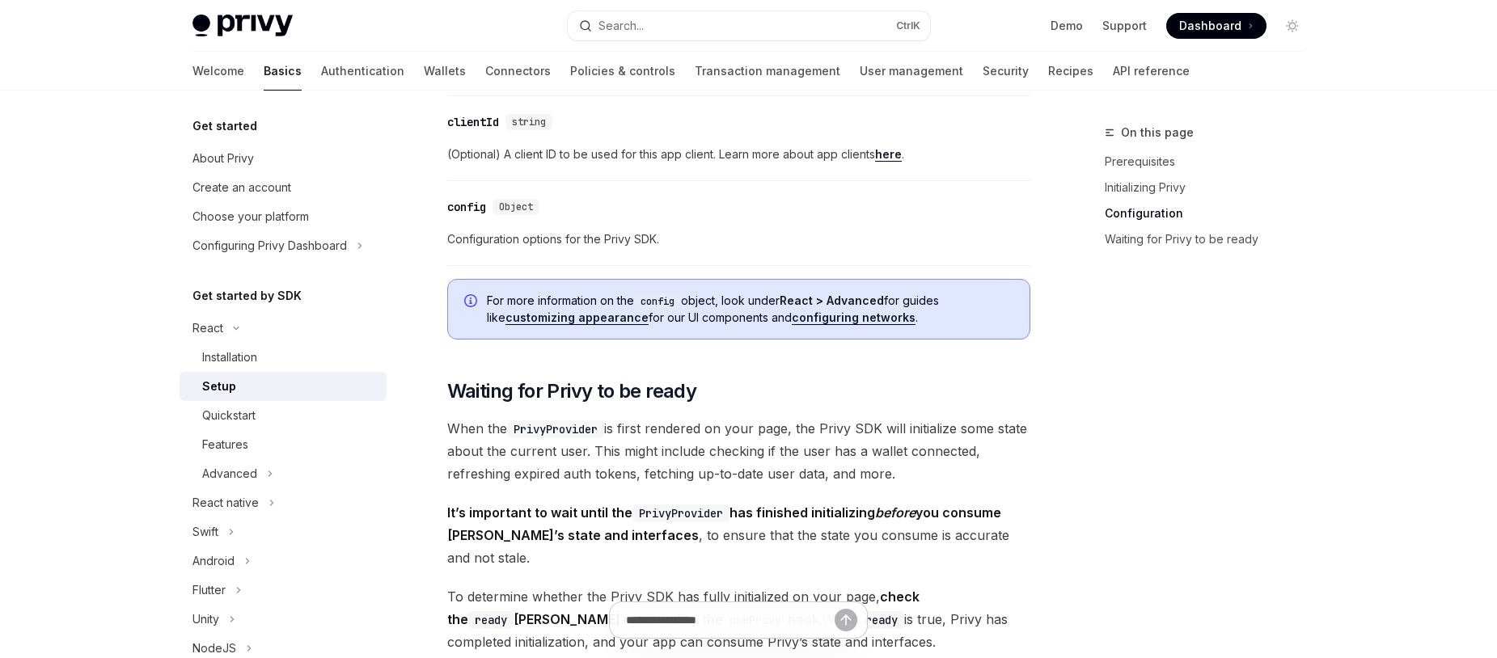
click at [813, 316] on link "configuring networks" at bounding box center [854, 318] width 124 height 15
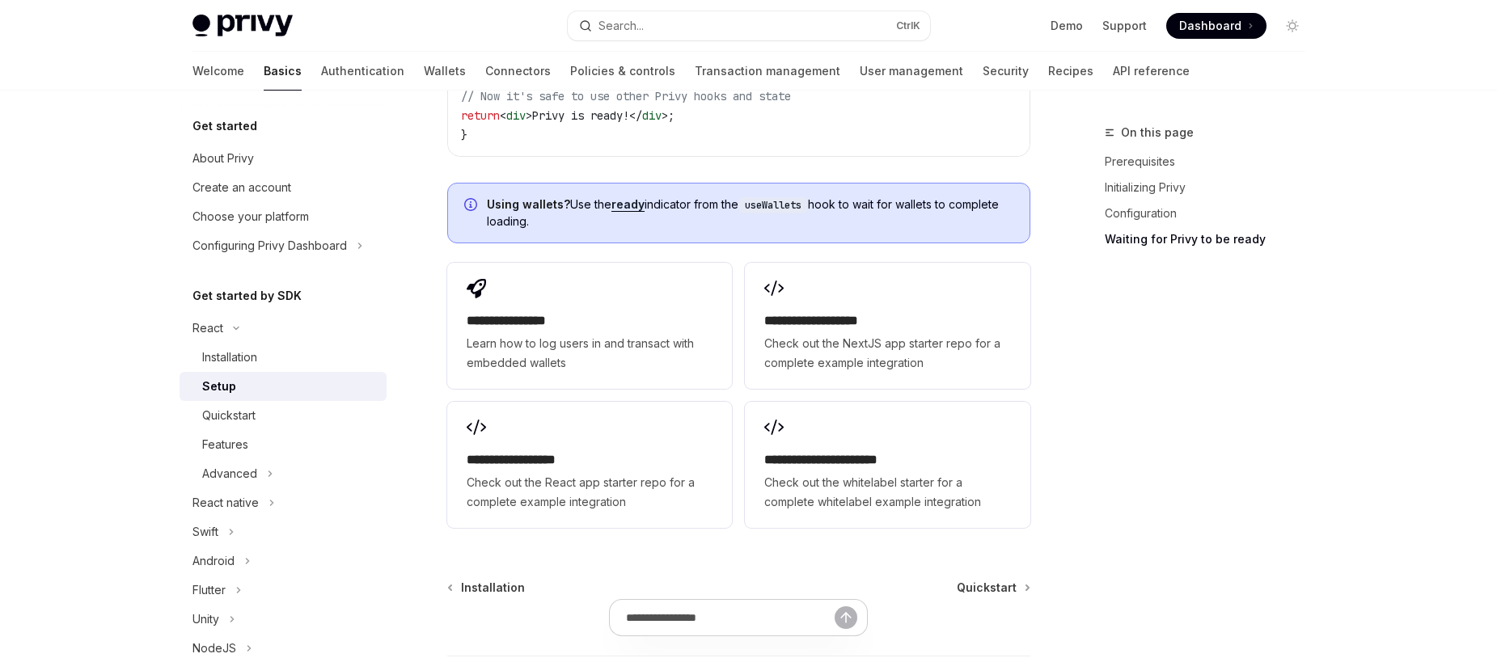
scroll to position [1758, 0]
